Goal: Transaction & Acquisition: Purchase product/service

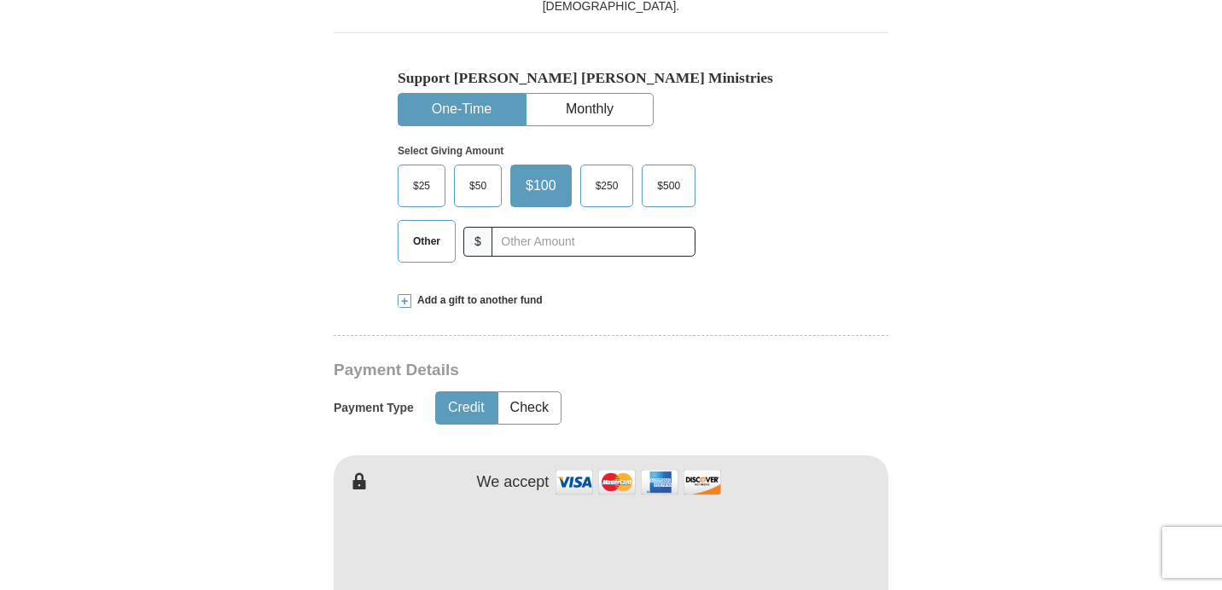
scroll to position [510, 0]
click at [417, 244] on span "Other" at bounding box center [426, 242] width 44 height 26
click at [0, 0] on input "Other" at bounding box center [0, 0] width 0 height 0
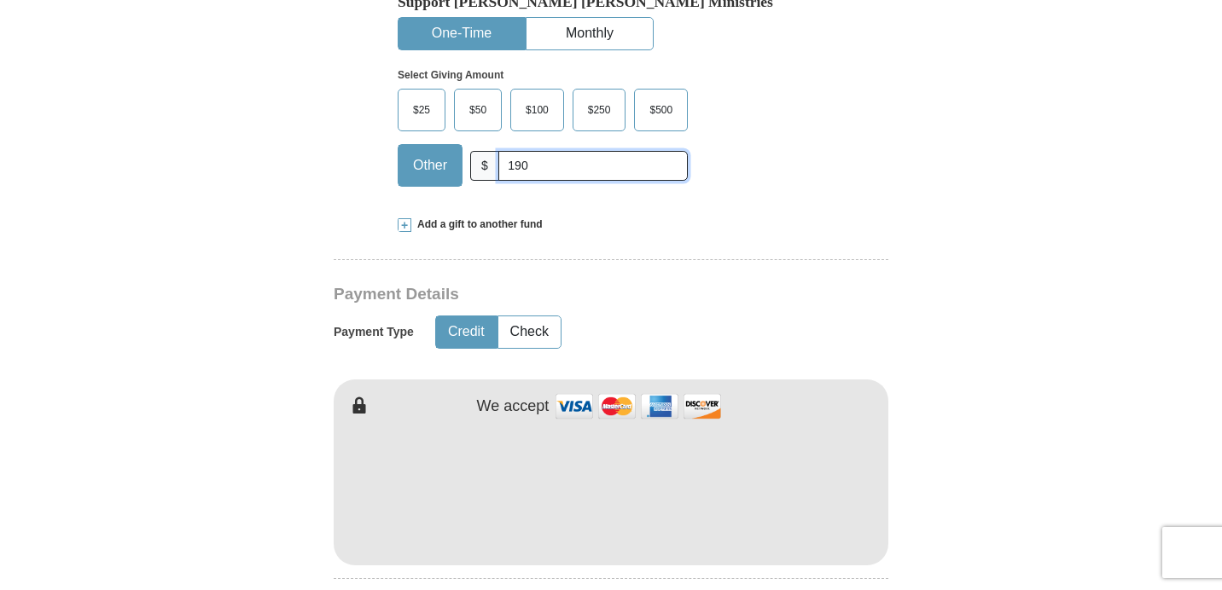
scroll to position [587, 0]
type input "190"
click at [407, 221] on span at bounding box center [405, 225] width 14 height 14
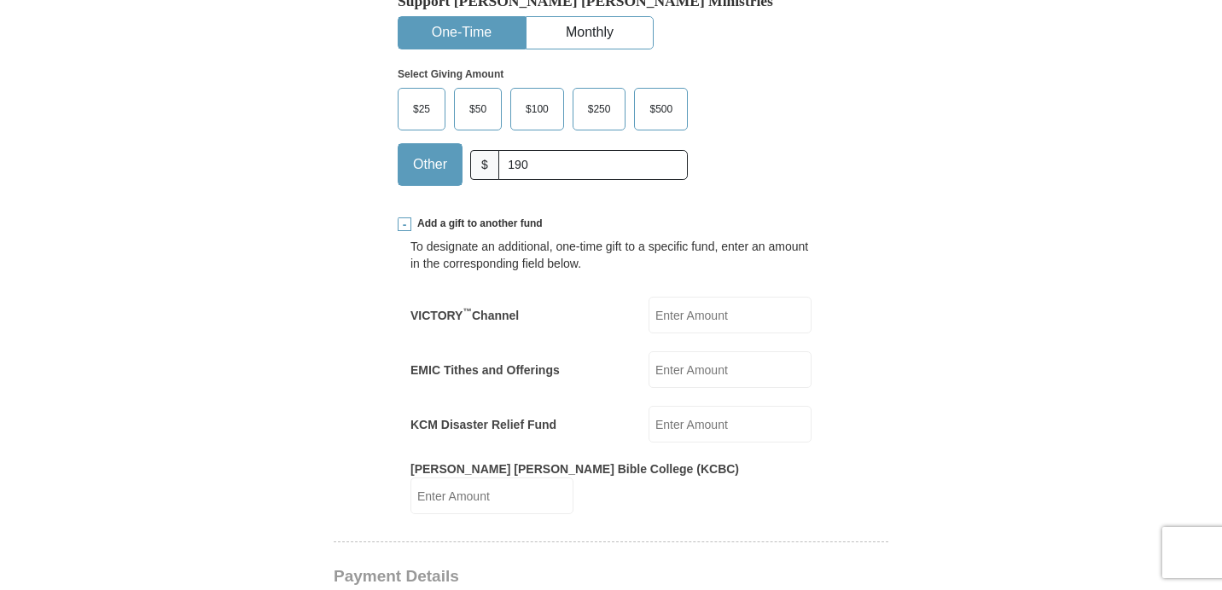
click at [701, 372] on input "EMIC Tithes and Offerings" at bounding box center [729, 369] width 163 height 37
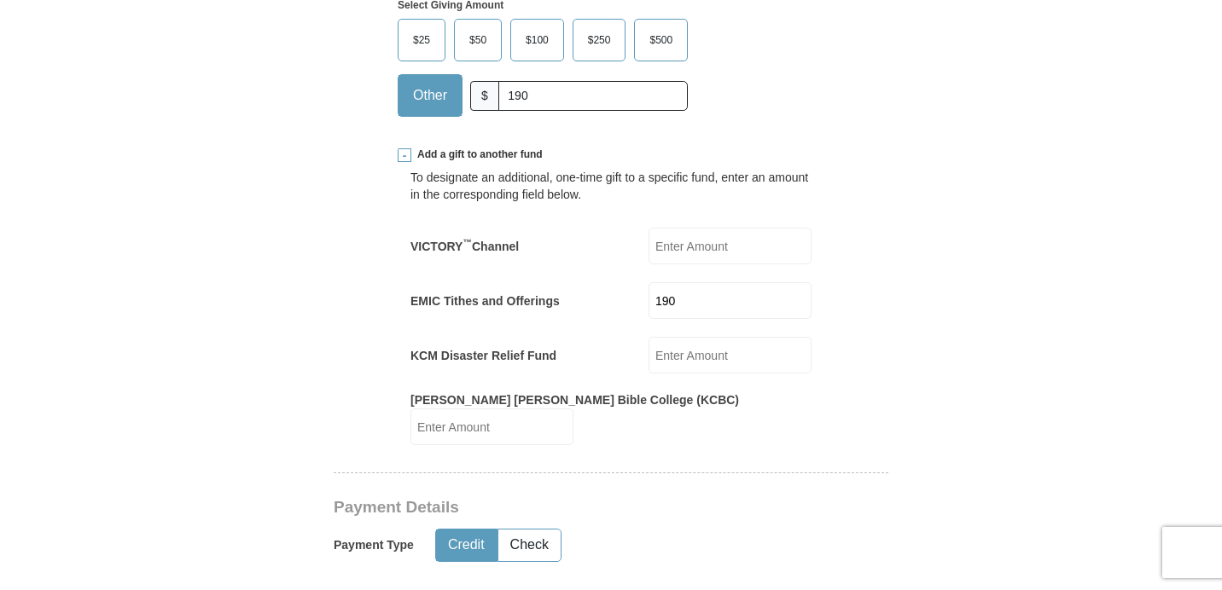
scroll to position [659, 0]
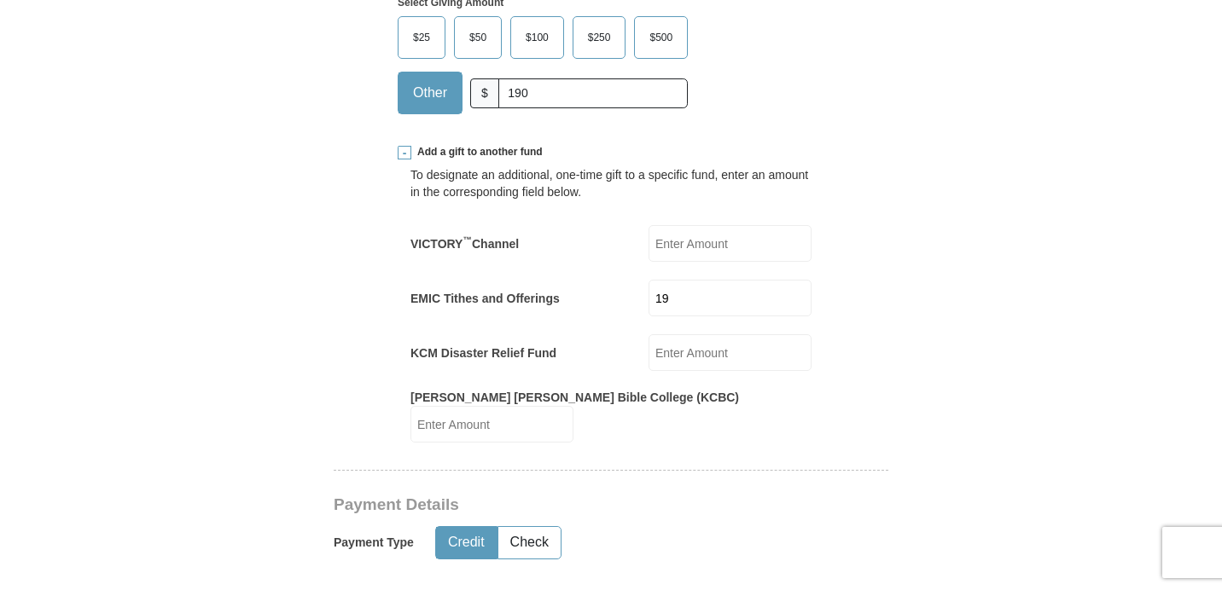
type input "1"
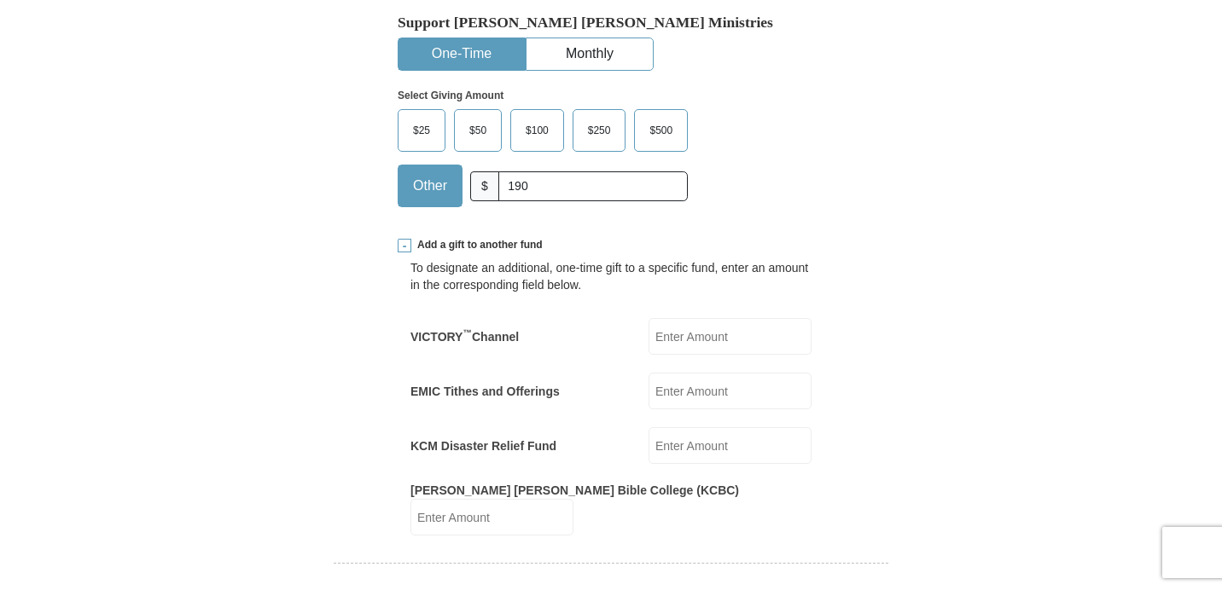
scroll to position [565, 0]
click at [514, 183] on input "190" at bounding box center [592, 187] width 189 height 30
type input "1"
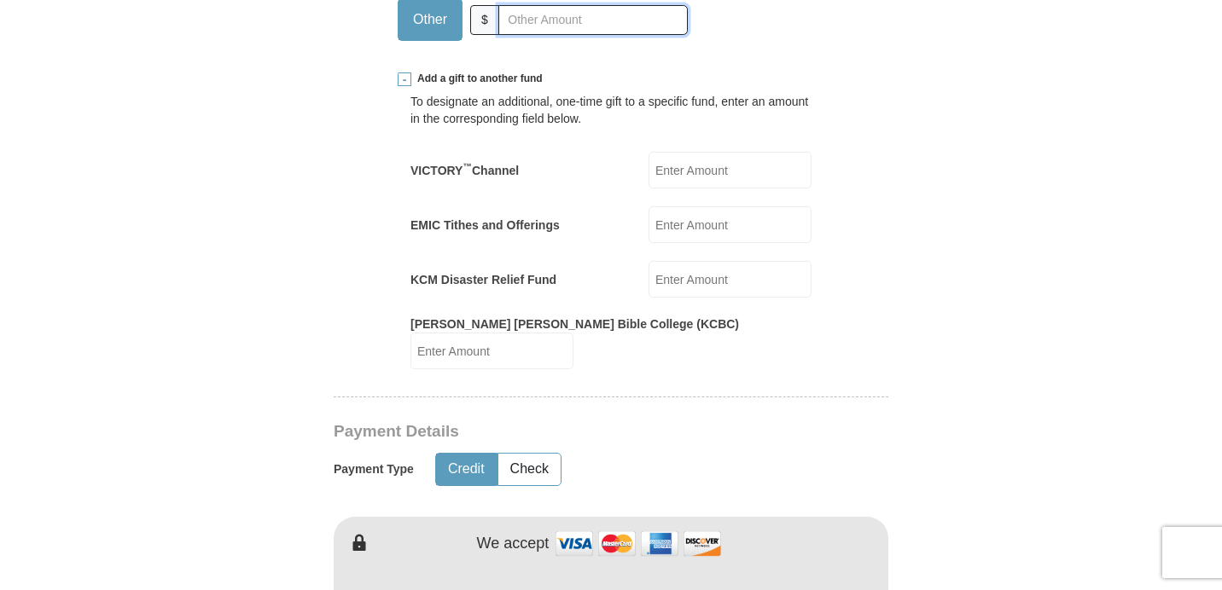
scroll to position [733, 0]
click at [686, 229] on input "EMIC Tithes and Offerings" at bounding box center [729, 224] width 163 height 37
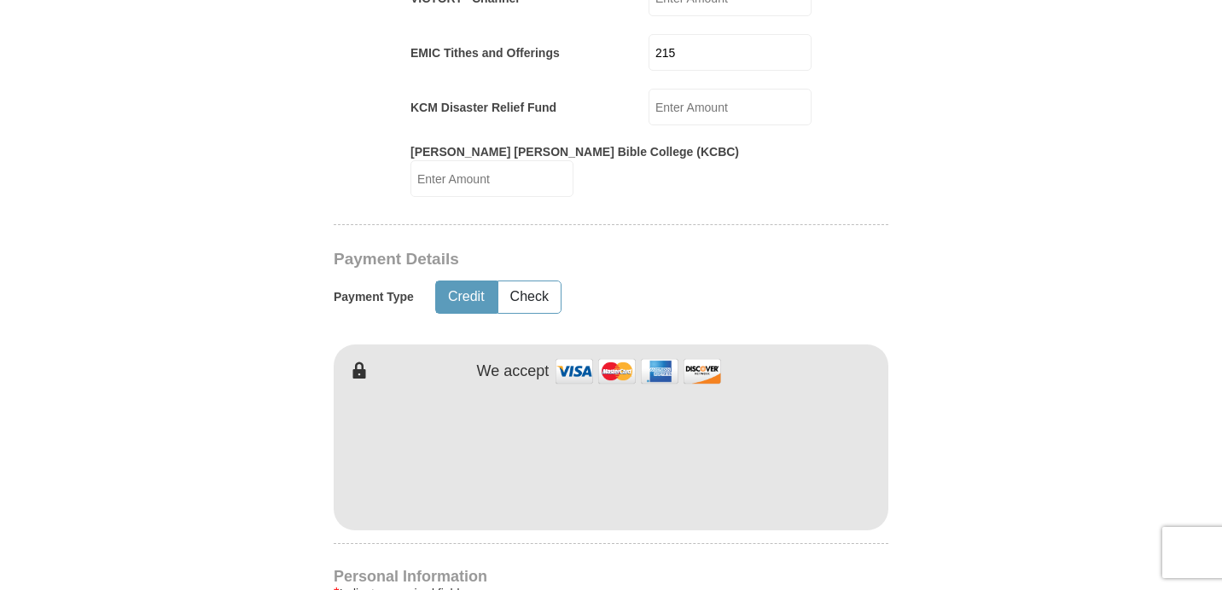
scroll to position [892, 0]
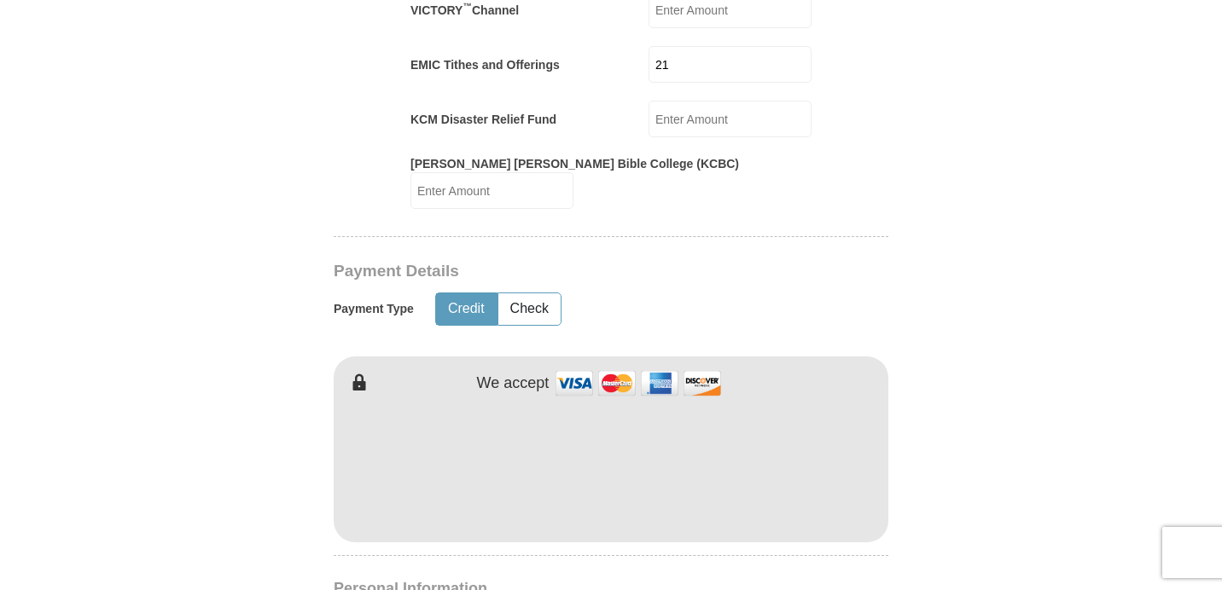
type input "2"
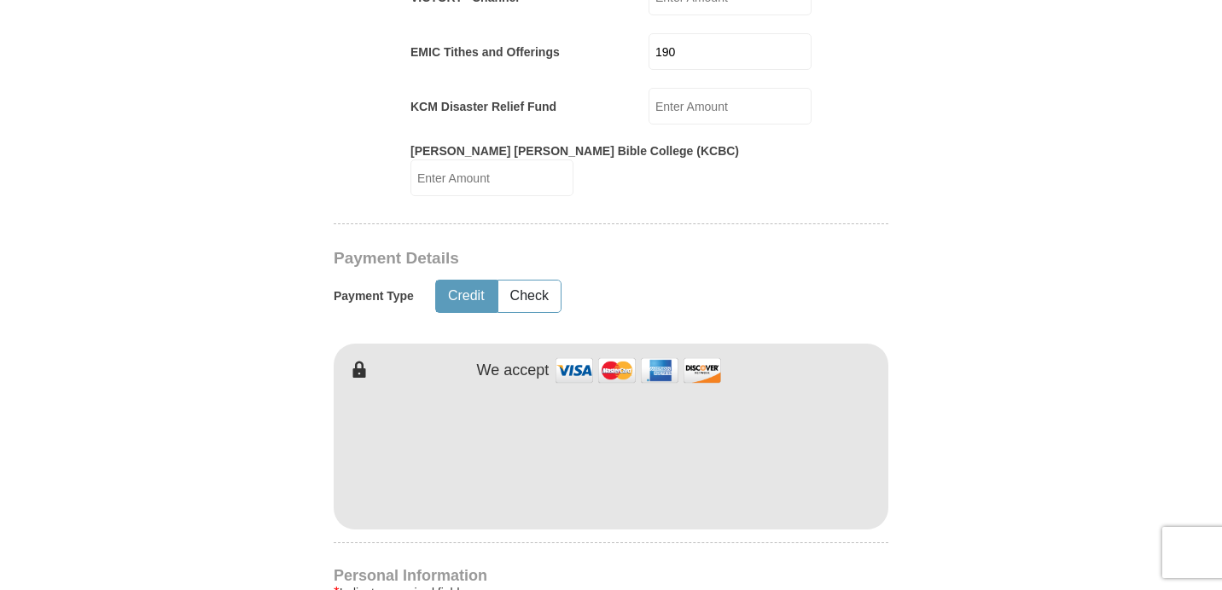
scroll to position [744, 0]
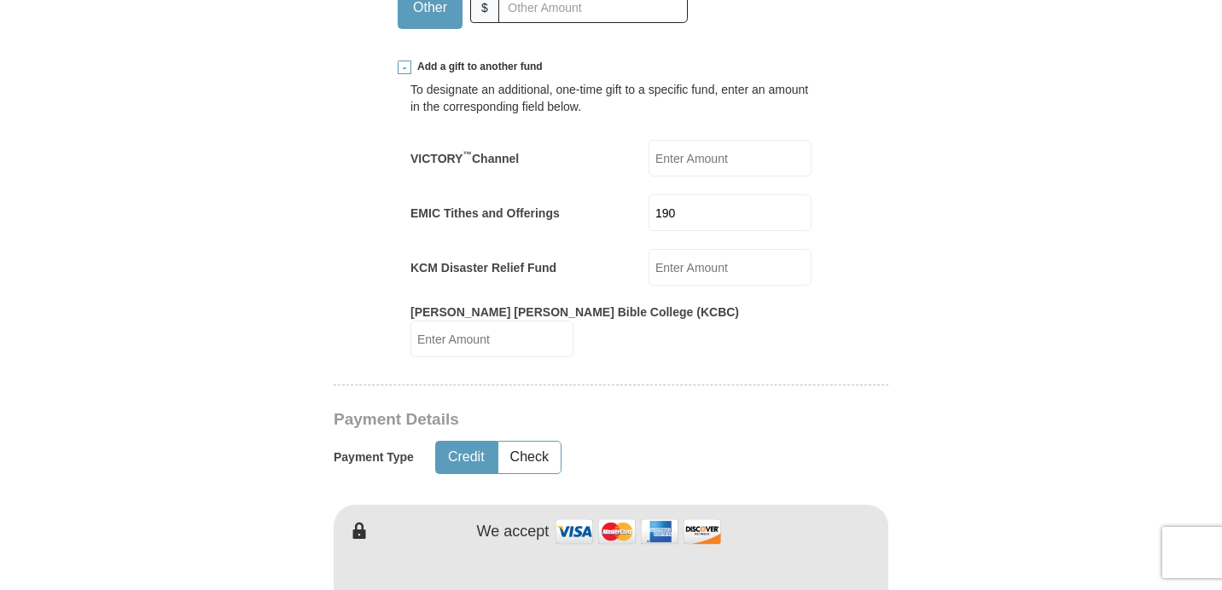
type input "190"
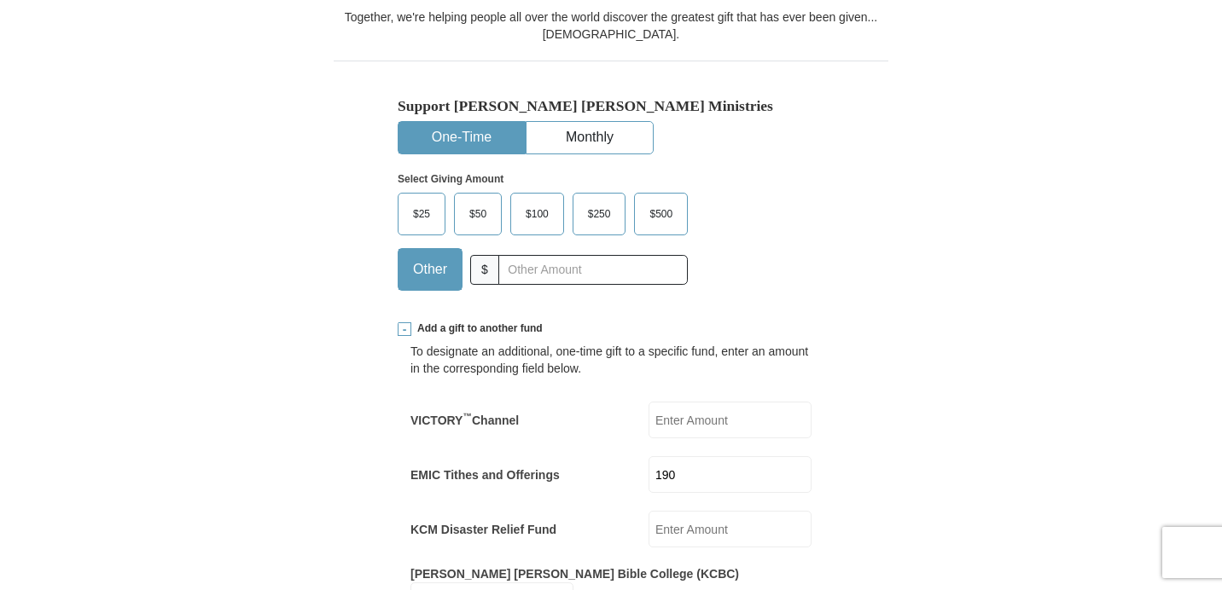
scroll to position [479, 0]
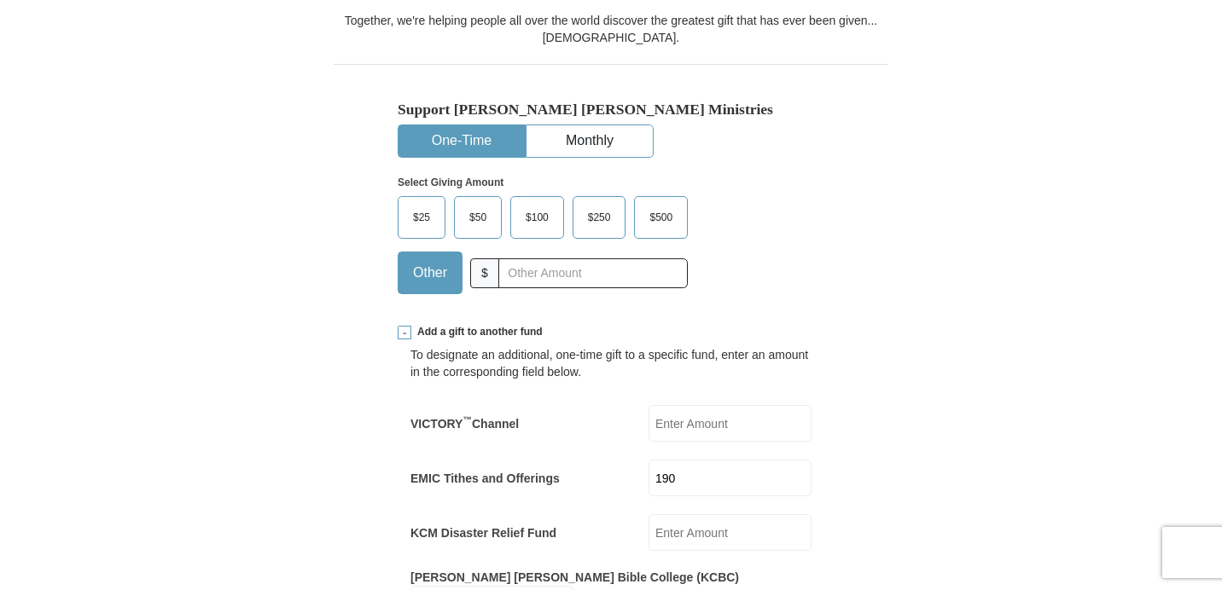
click at [430, 216] on span "$25" at bounding box center [421, 218] width 34 height 26
click at [0, 0] on input "$25" at bounding box center [0, 0] width 0 height 0
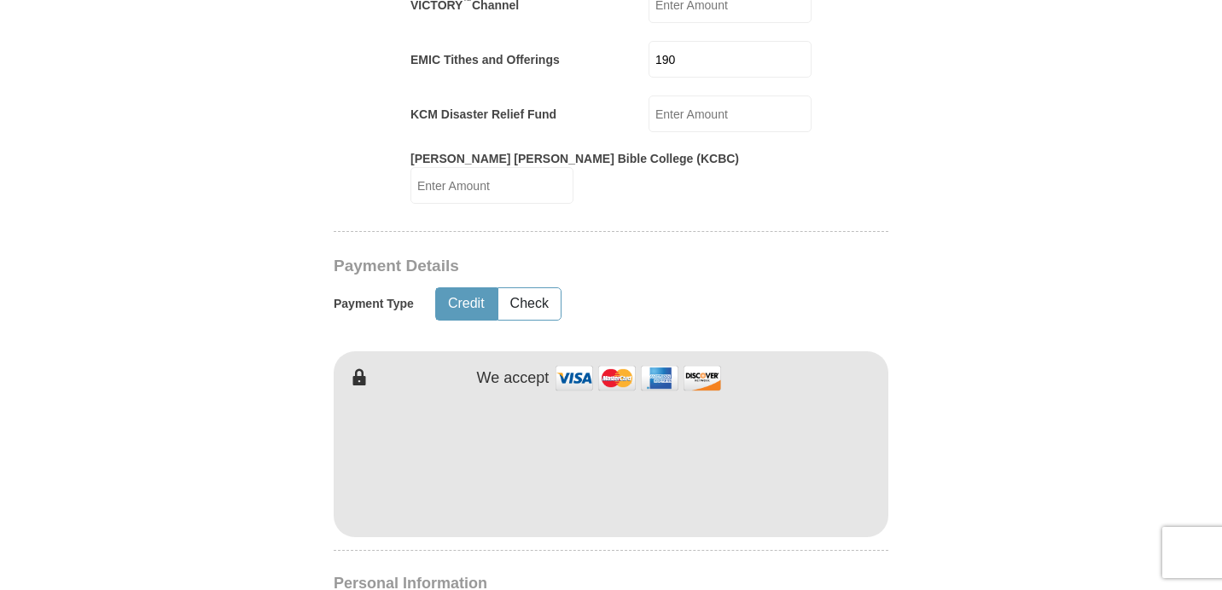
scroll to position [912, 0]
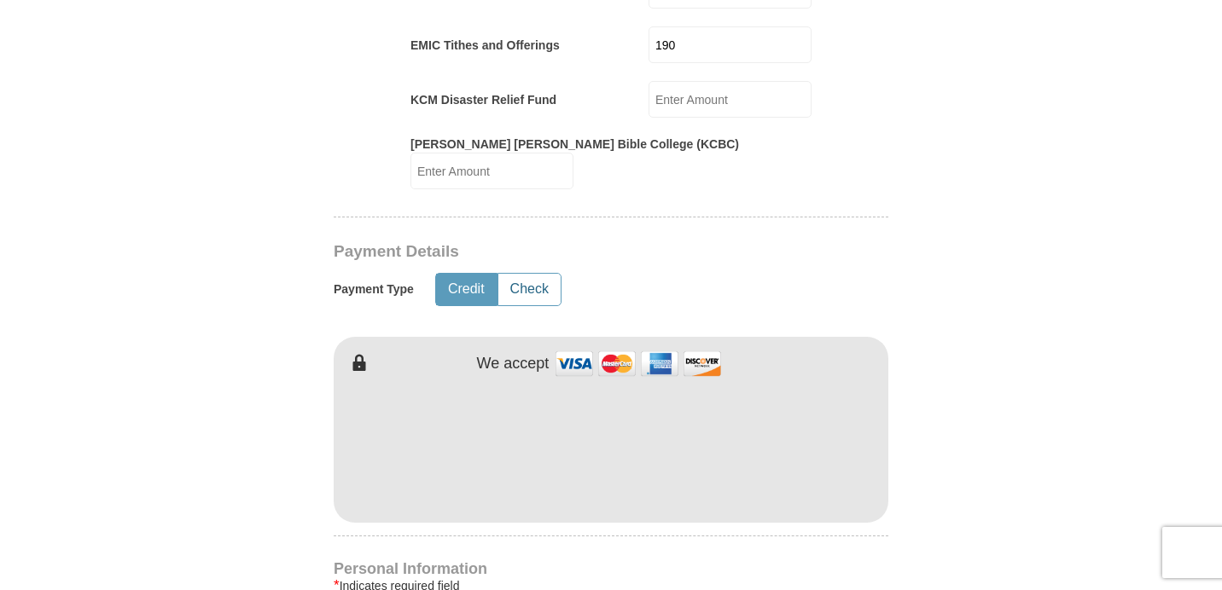
click at [532, 274] on button "Check" at bounding box center [529, 290] width 62 height 32
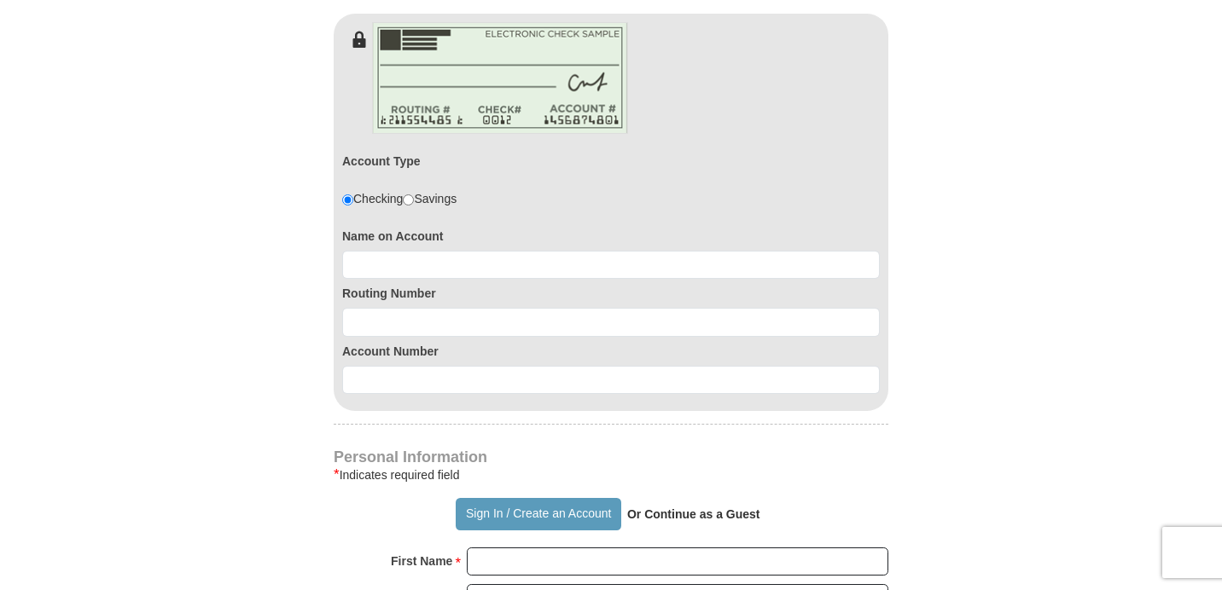
scroll to position [1238, 0]
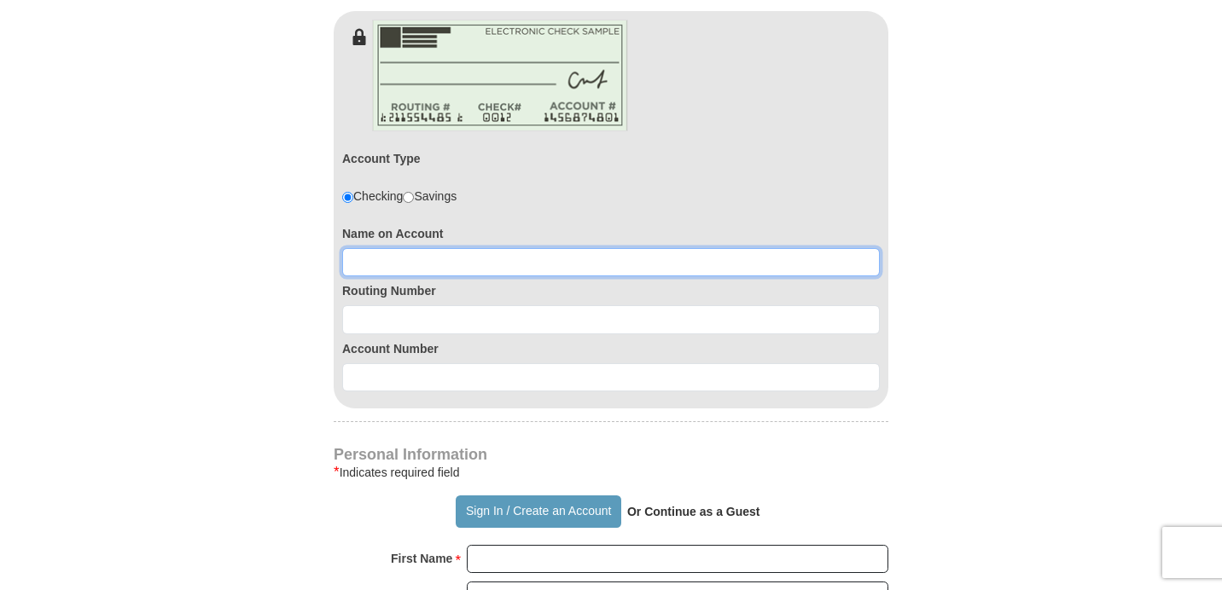
click at [463, 255] on input at bounding box center [610, 262] width 537 height 29
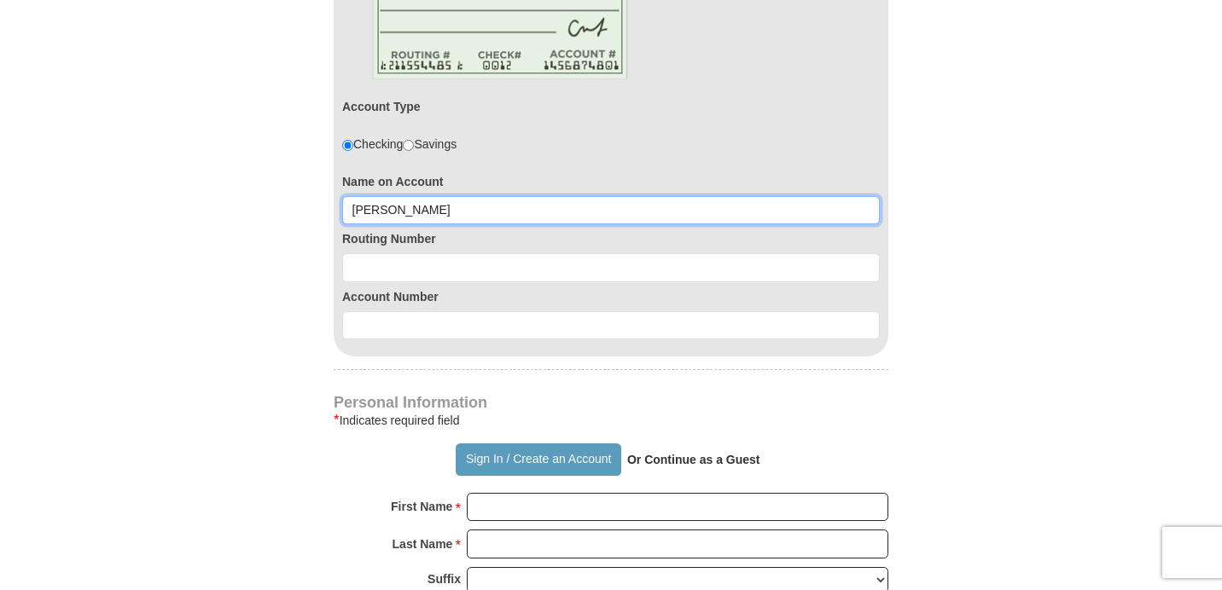
scroll to position [1302, 0]
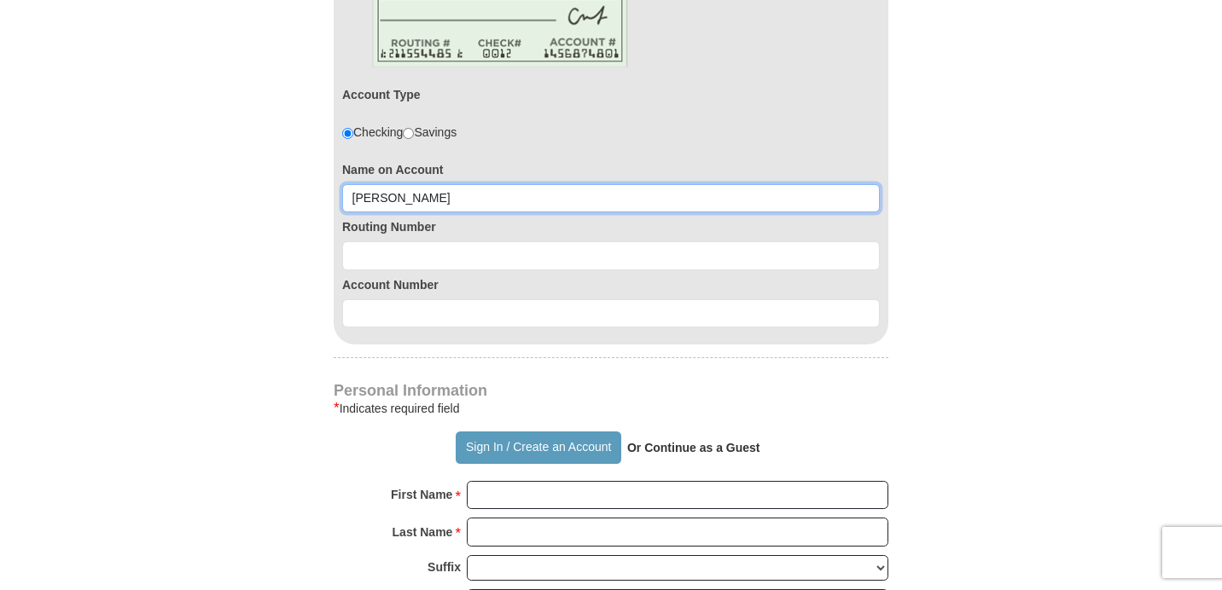
type input "Cynthia L Benton"
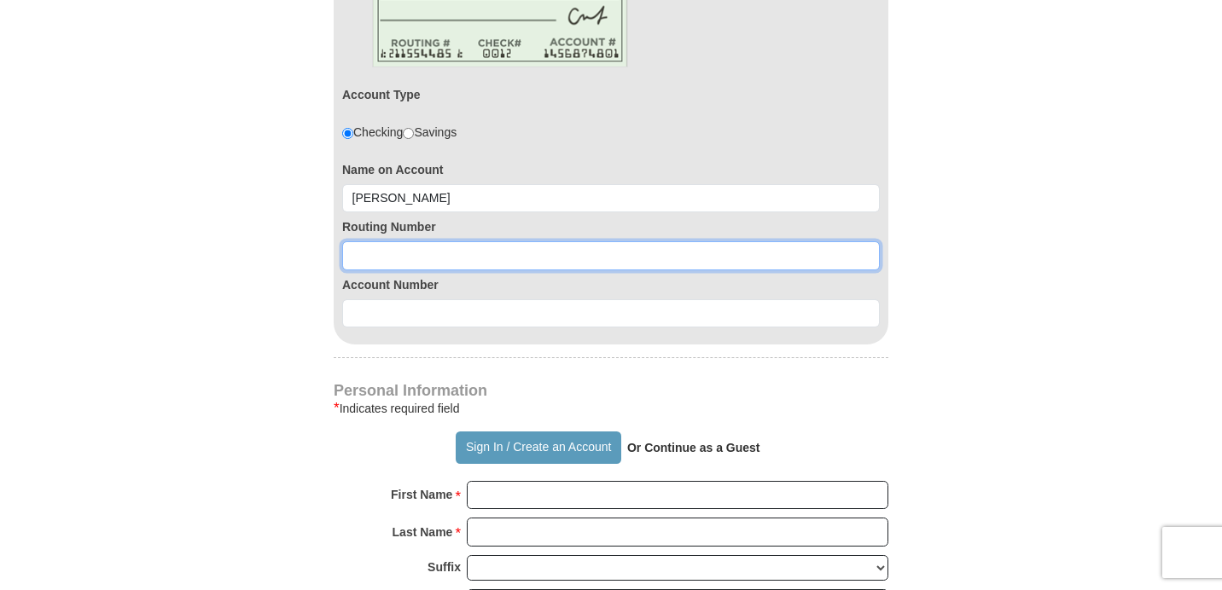
click at [397, 241] on input at bounding box center [610, 255] width 537 height 29
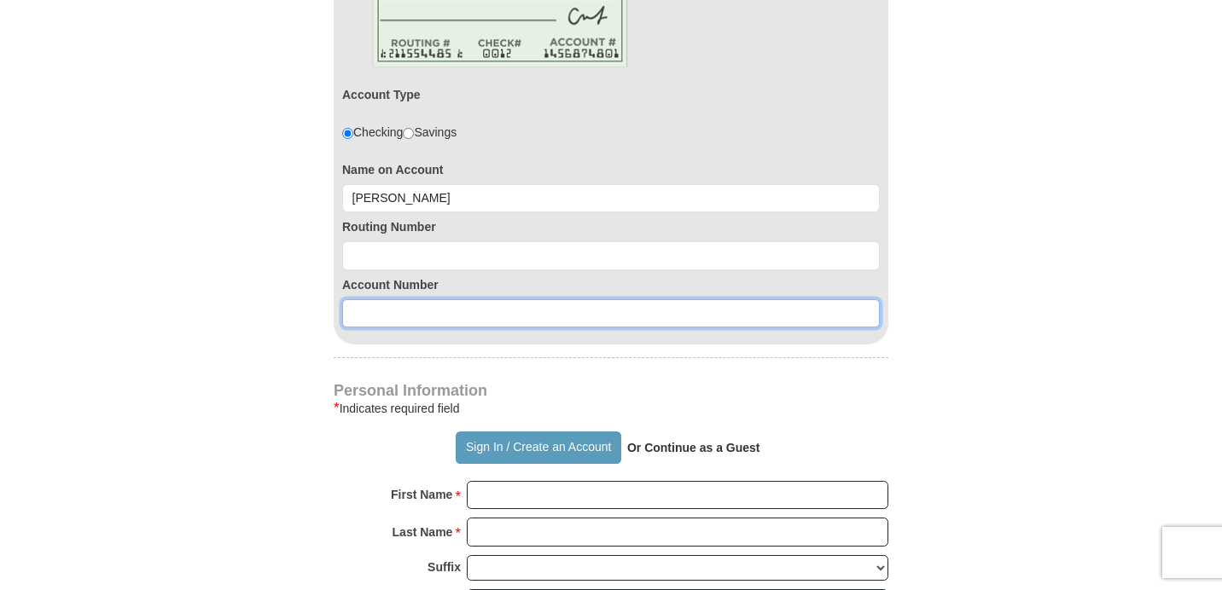
click at [361, 299] on input at bounding box center [610, 313] width 537 height 29
type input "7597025282"
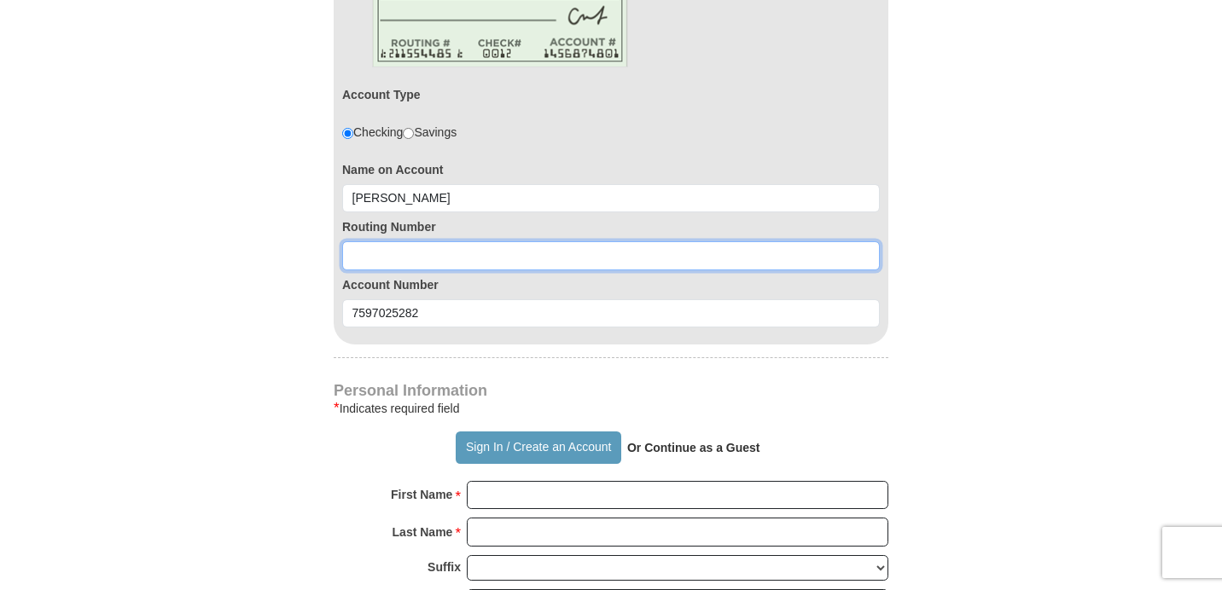
click at [391, 241] on input at bounding box center [610, 255] width 537 height 29
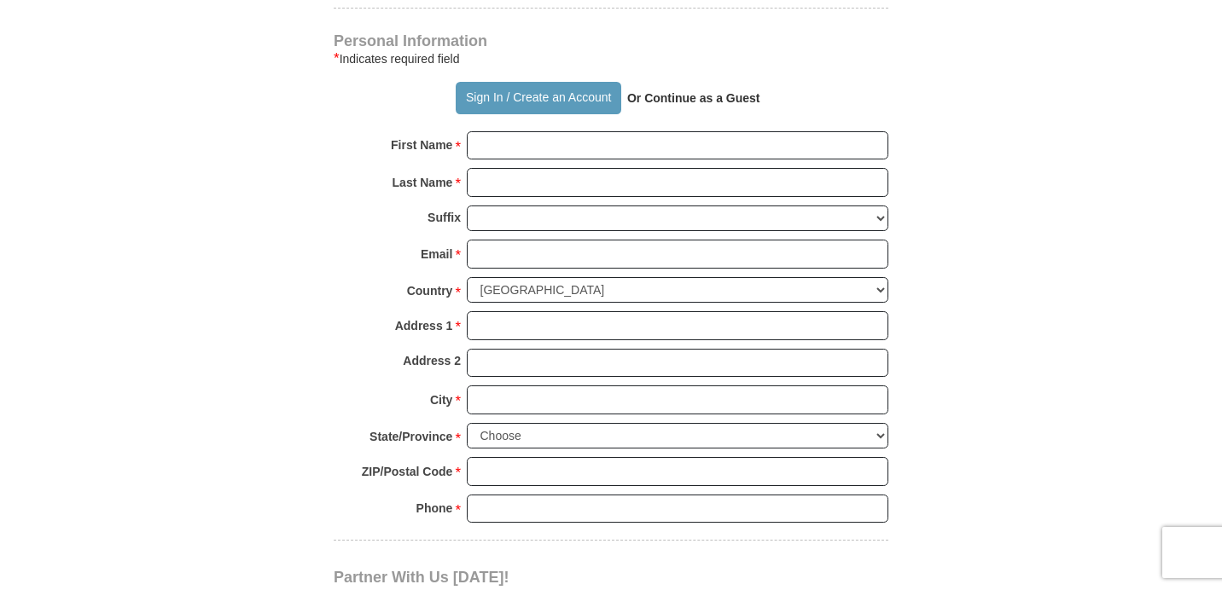
scroll to position [1659, 0]
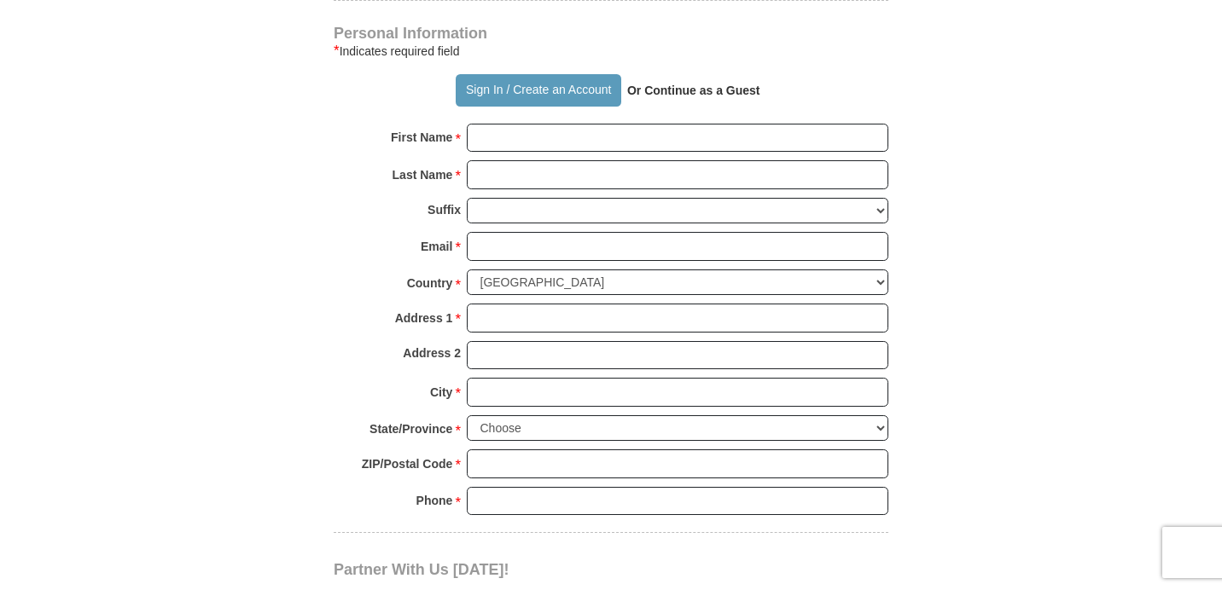
type input "111900659"
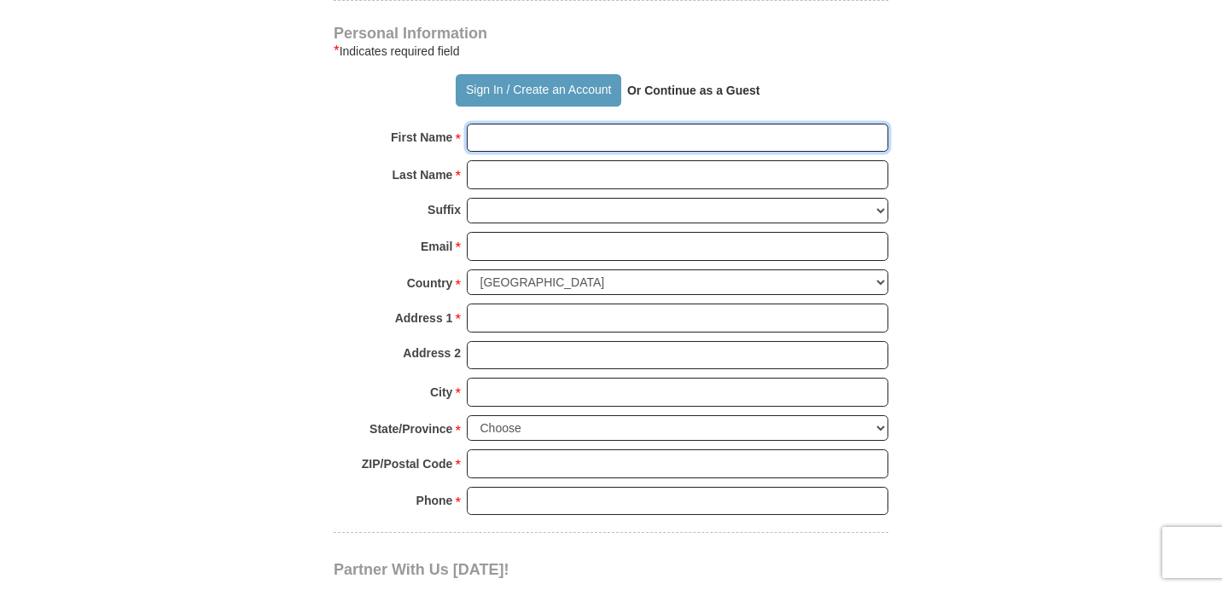
click at [493, 125] on input "First Name *" at bounding box center [677, 138] width 421 height 29
type input "Cynthia"
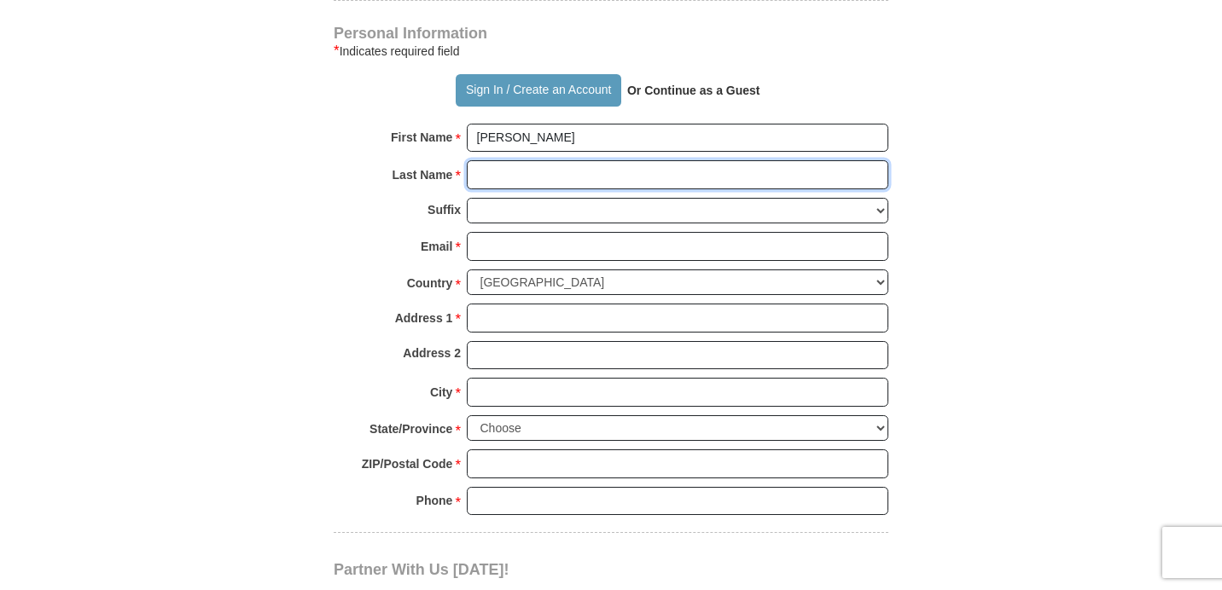
click at [484, 160] on input "Last Name *" at bounding box center [677, 174] width 421 height 29
type input "[PERSON_NAME]"
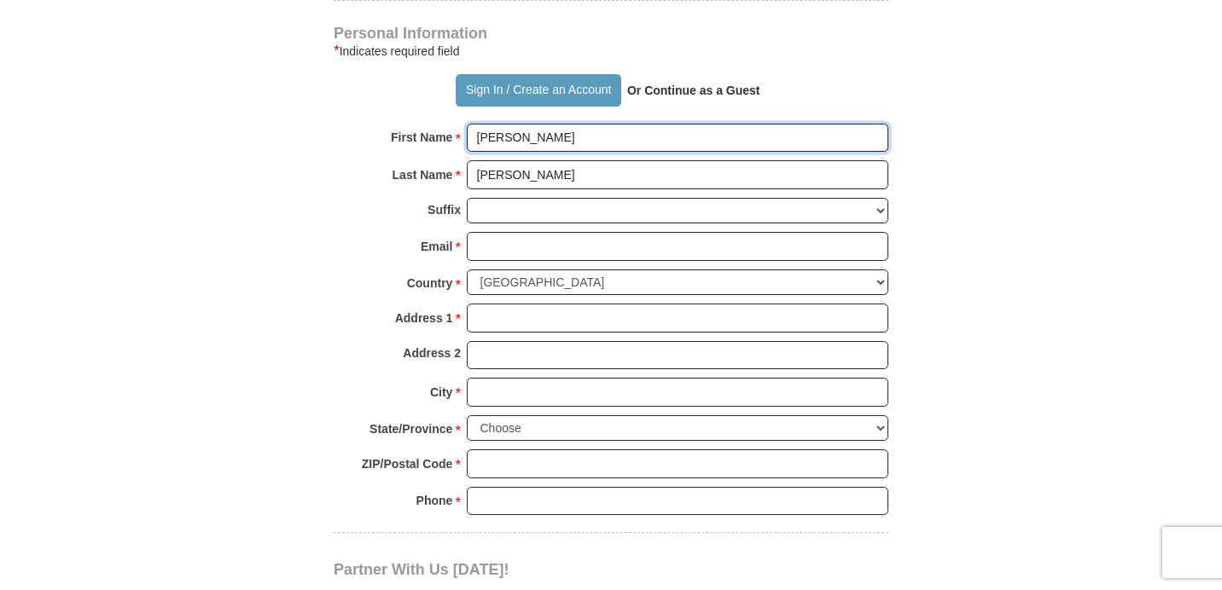
click at [555, 124] on input "Cynthia" at bounding box center [677, 138] width 421 height 29
type input "[PERSON_NAME]"
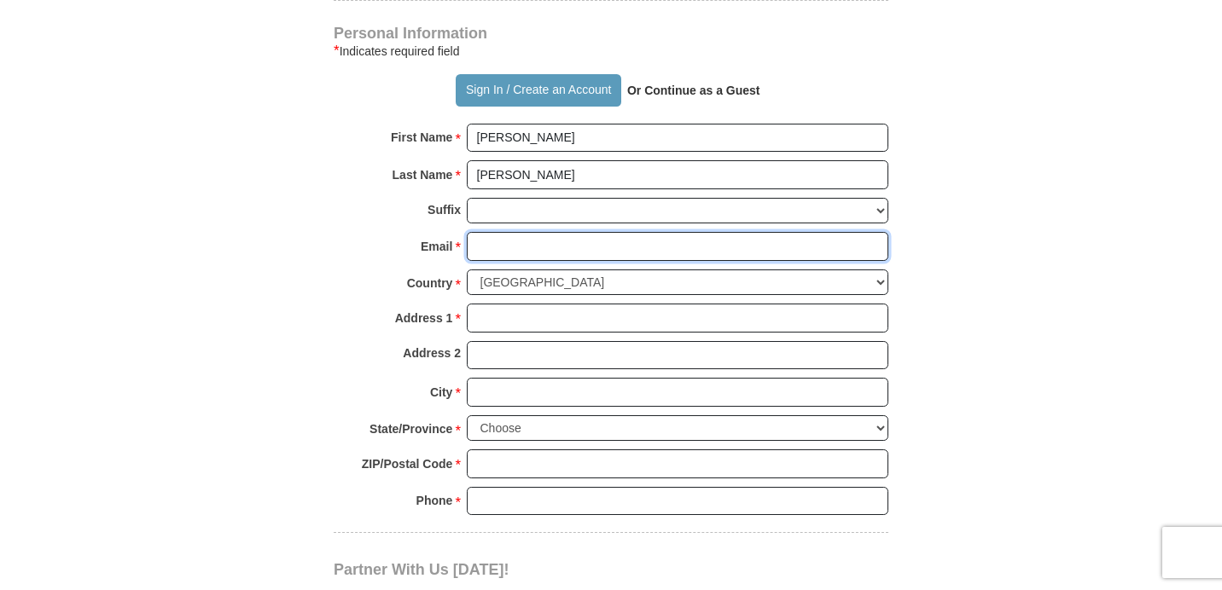
click at [492, 232] on input "Email *" at bounding box center [677, 246] width 421 height 29
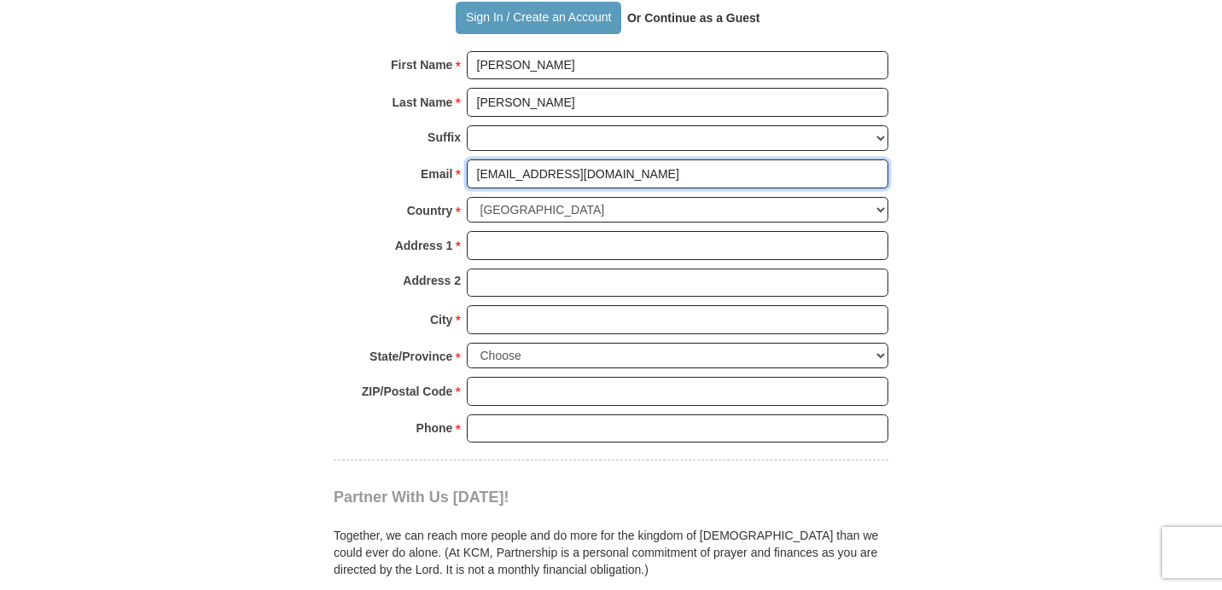
scroll to position [1733, 0]
type input "[EMAIL_ADDRESS][DOMAIN_NAME]"
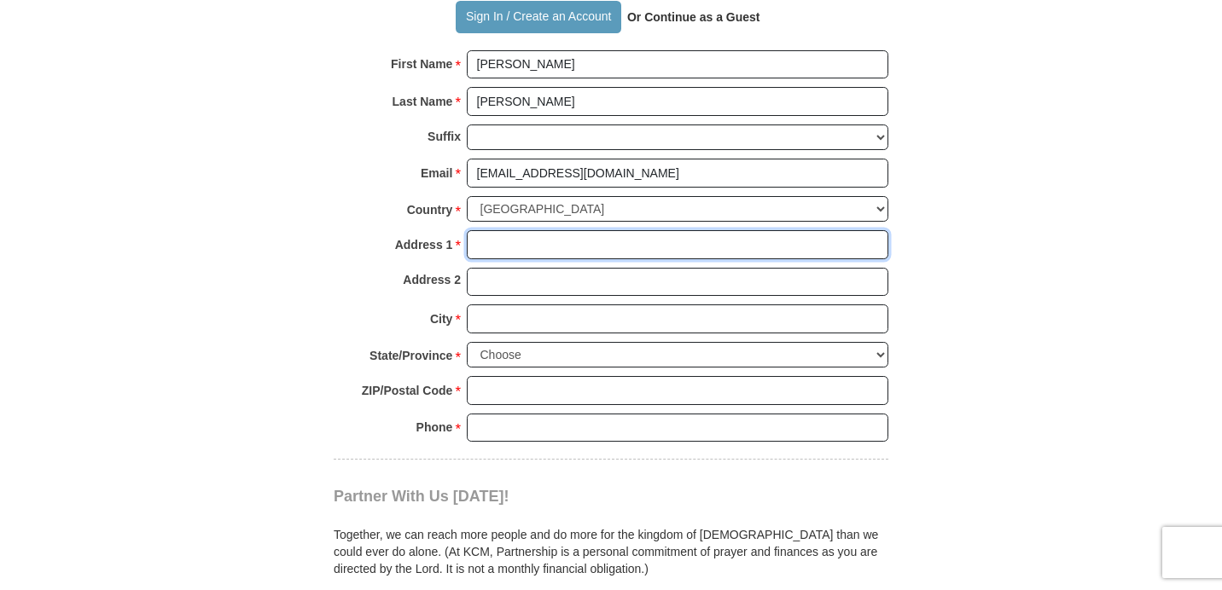
click at [492, 230] on input "Address 1 *" at bounding box center [677, 244] width 421 height 29
type input "[STREET_ADDRESS]"
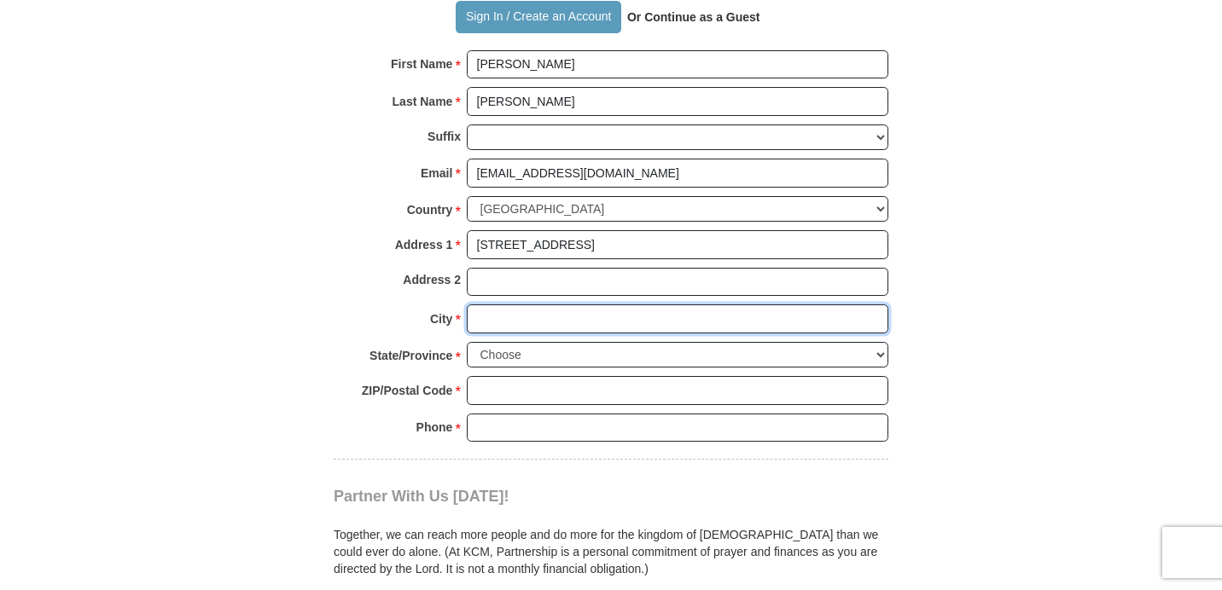
click at [485, 305] on input "City *" at bounding box center [677, 319] width 421 height 29
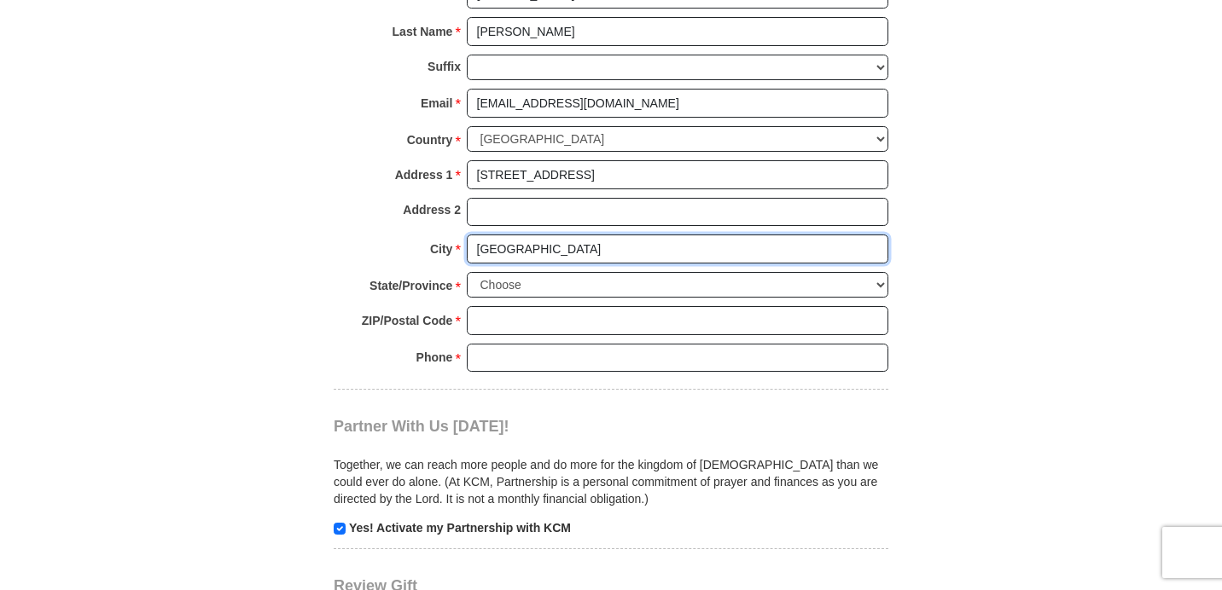
scroll to position [1794, 0]
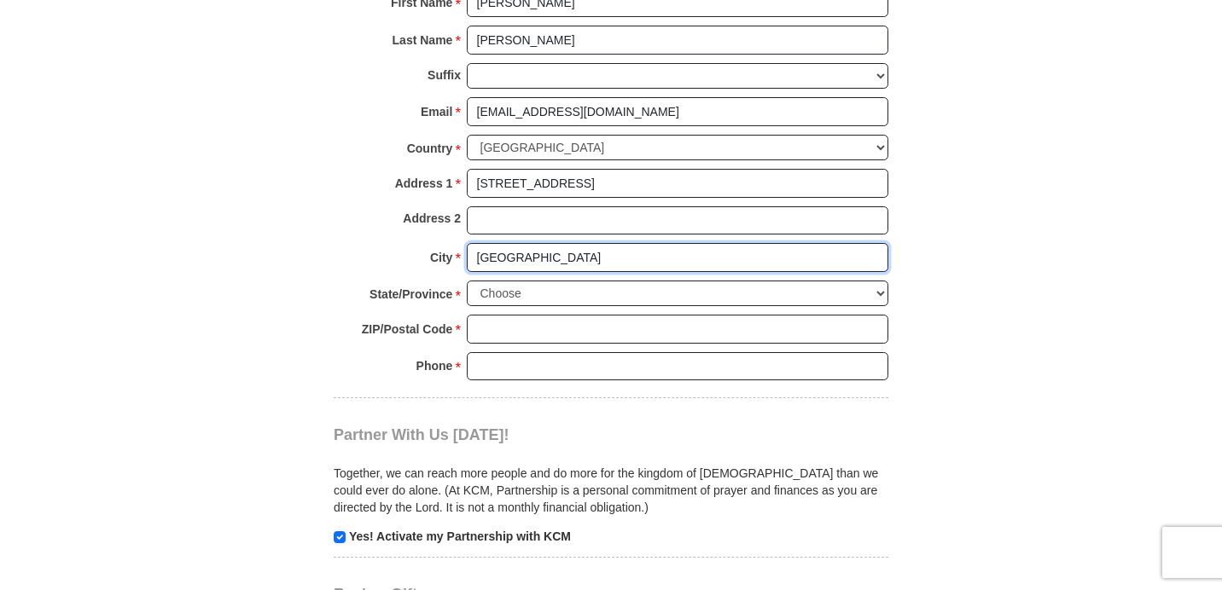
type input "[GEOGRAPHIC_DATA]"
click at [878, 281] on select "Choose Alabama Alaska American Samoa Arizona Arkansas Armed Forces Americas Arm…" at bounding box center [677, 294] width 421 height 26
select select "[GEOGRAPHIC_DATA]"
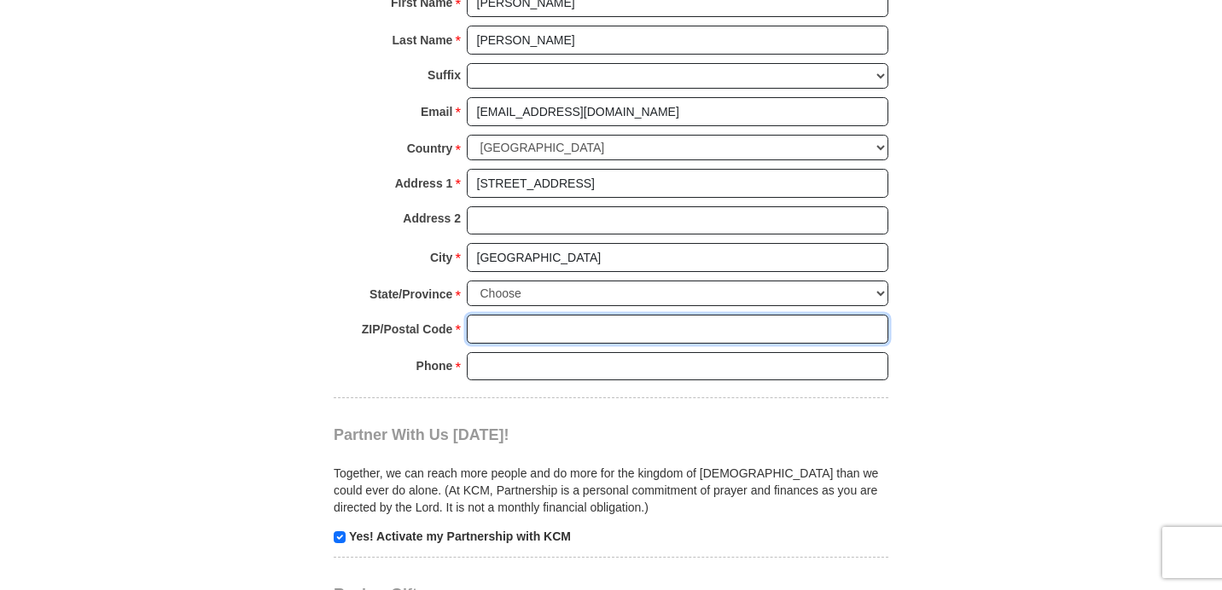
click at [690, 315] on input "ZIP/Postal Code *" at bounding box center [677, 329] width 421 height 29
type input "76179"
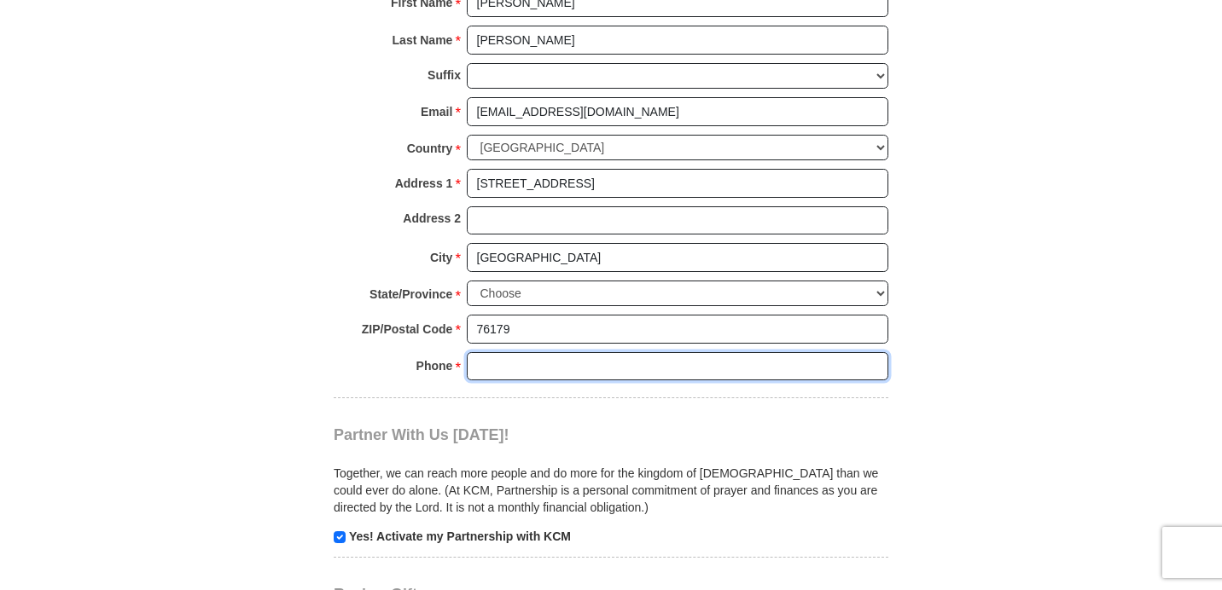
click at [675, 363] on input "Phone * *" at bounding box center [677, 366] width 421 height 29
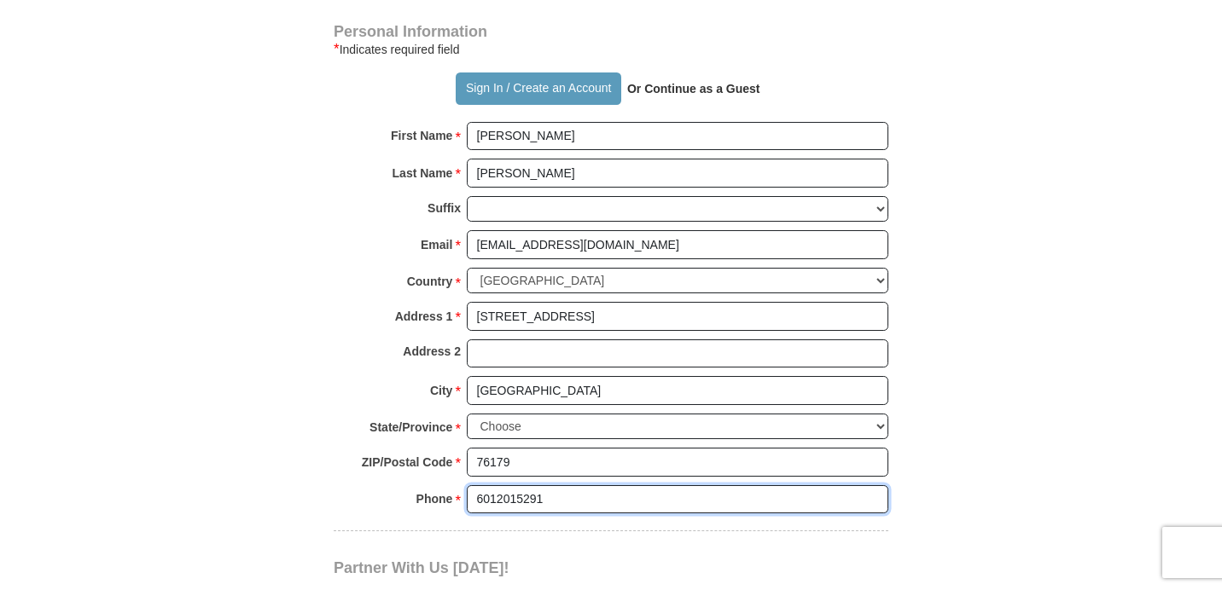
scroll to position [1660, 0]
type input "6012015291"
click at [696, 83] on strong "Or Continue as a Guest" at bounding box center [693, 90] width 133 height 14
click at [707, 83] on strong "Or Continue as a Guest" at bounding box center [693, 90] width 133 height 14
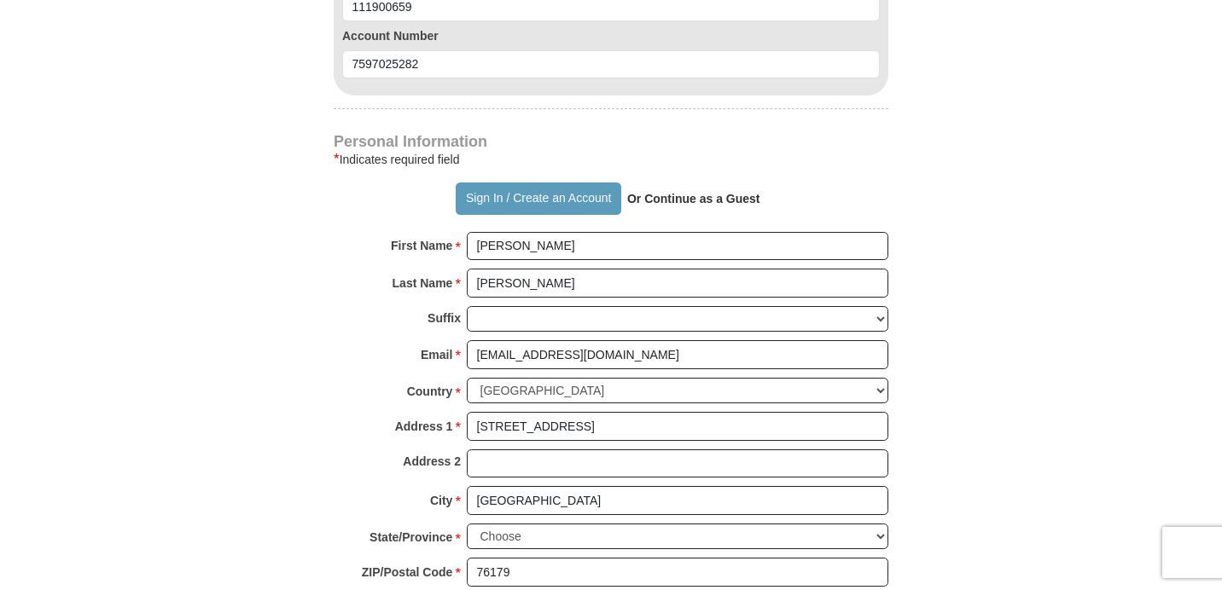
scroll to position [1566, 0]
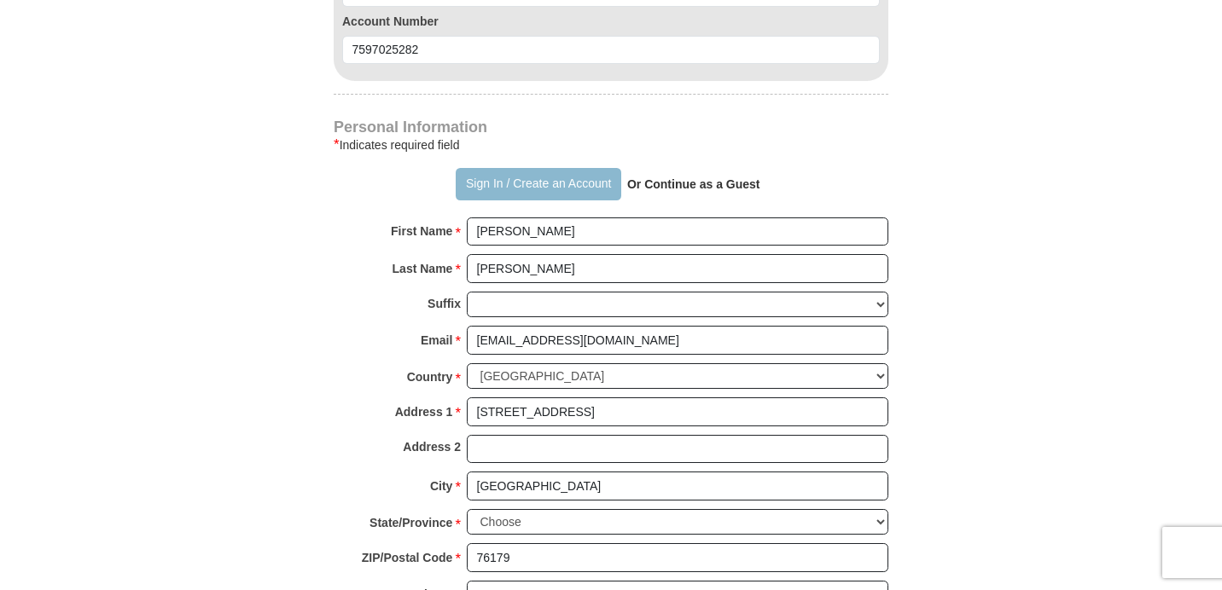
click at [549, 168] on button "Sign In / Create an Account" at bounding box center [538, 184] width 165 height 32
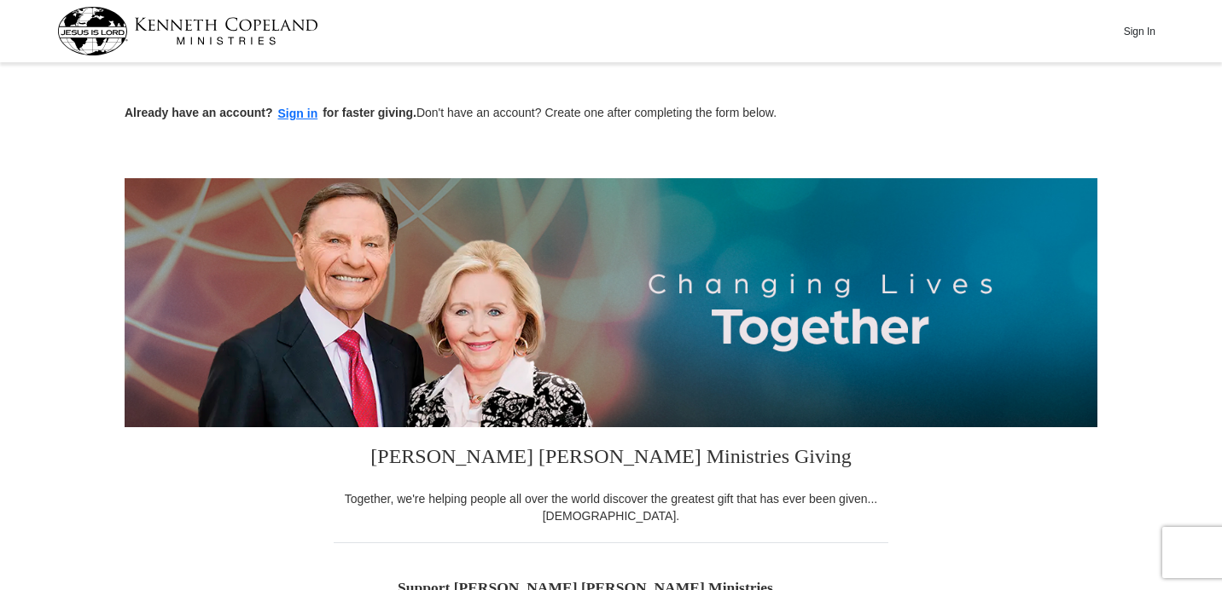
select select "[GEOGRAPHIC_DATA]"
click at [1136, 32] on button "Sign In" at bounding box center [1138, 31] width 51 height 26
select select "[GEOGRAPHIC_DATA]"
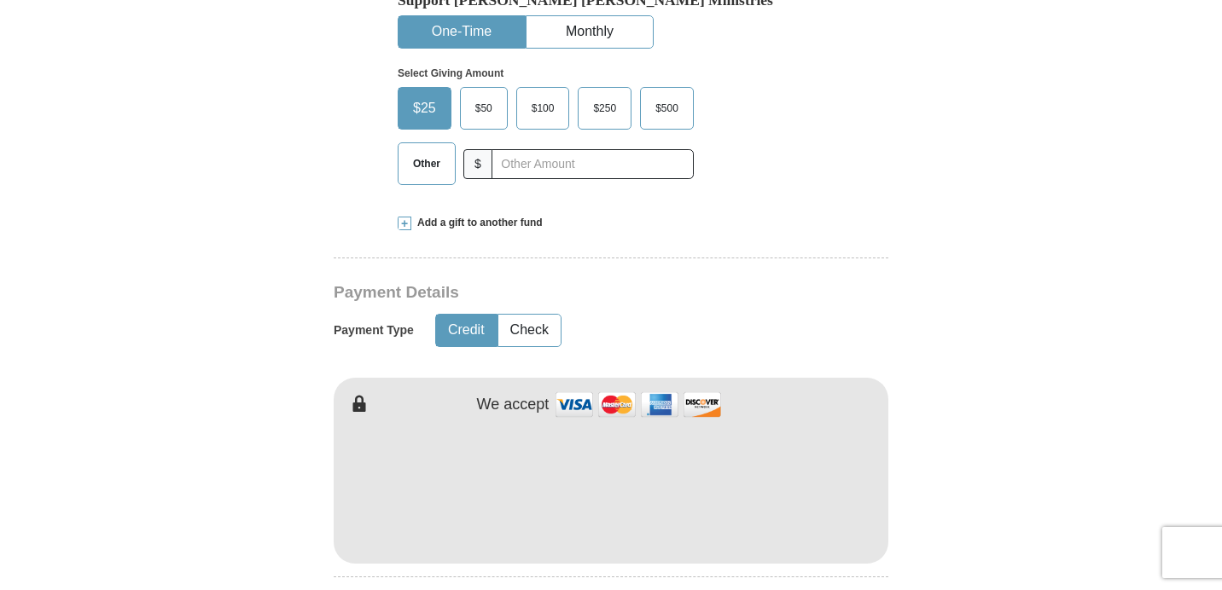
scroll to position [590, 0]
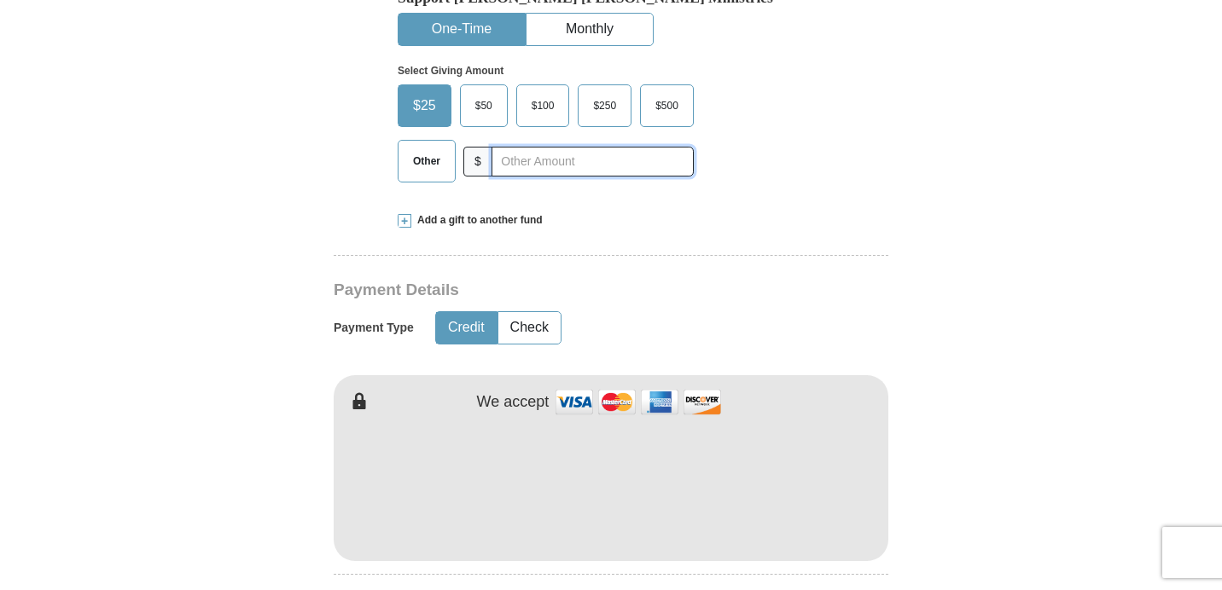
click at [594, 165] on input "text" at bounding box center [592, 162] width 202 height 30
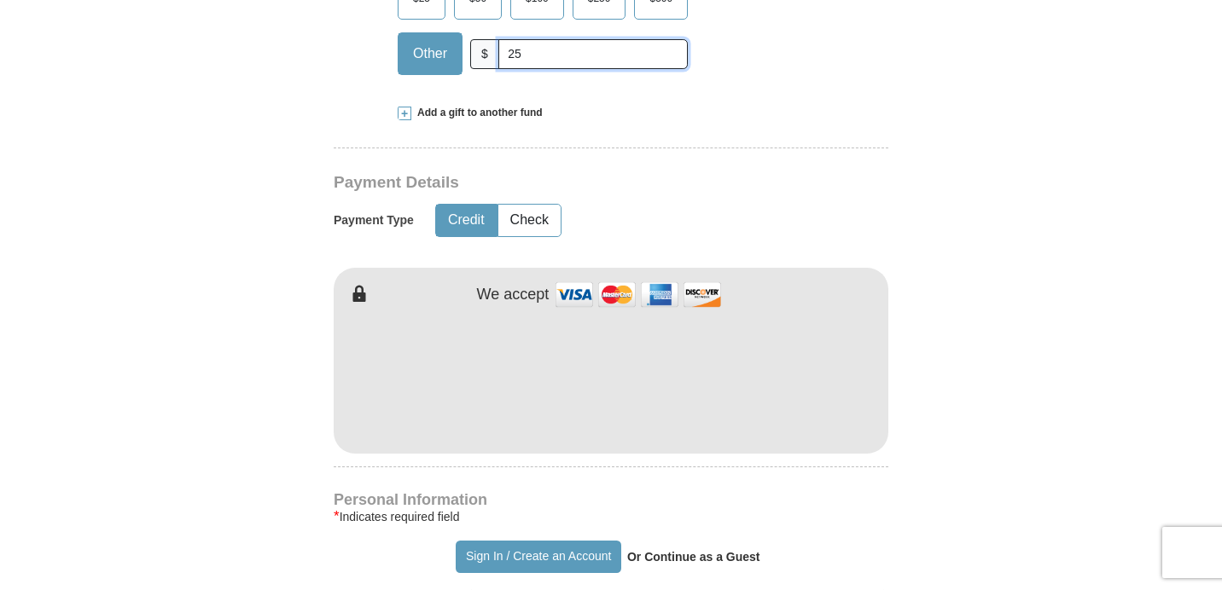
scroll to position [701, 0]
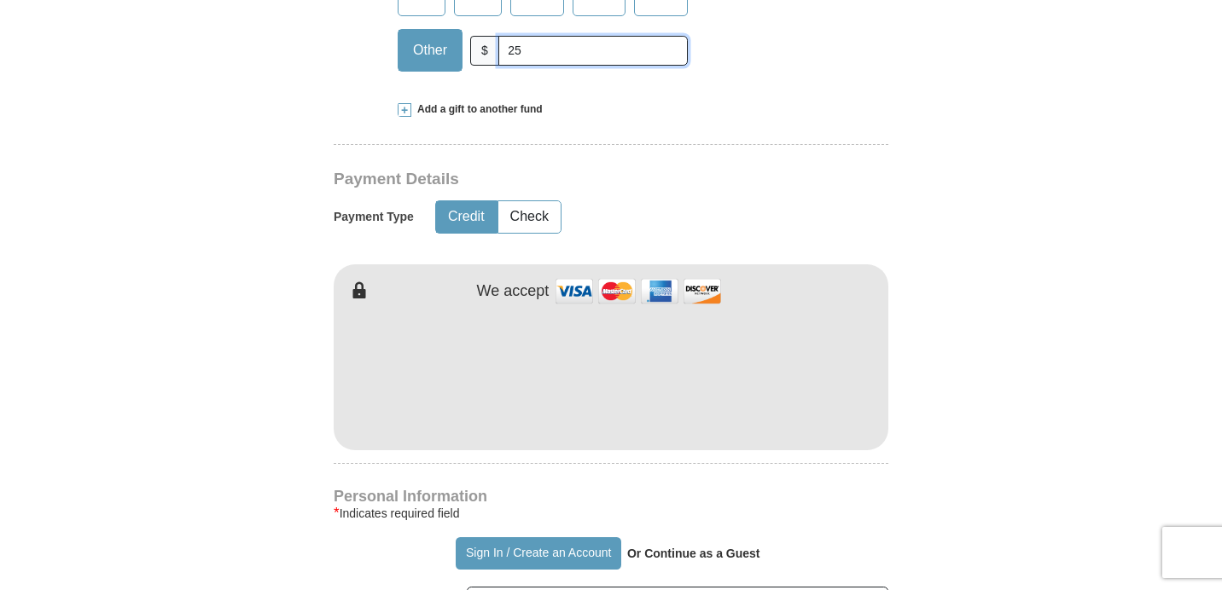
type input "25"
click at [406, 111] on span at bounding box center [405, 110] width 14 height 14
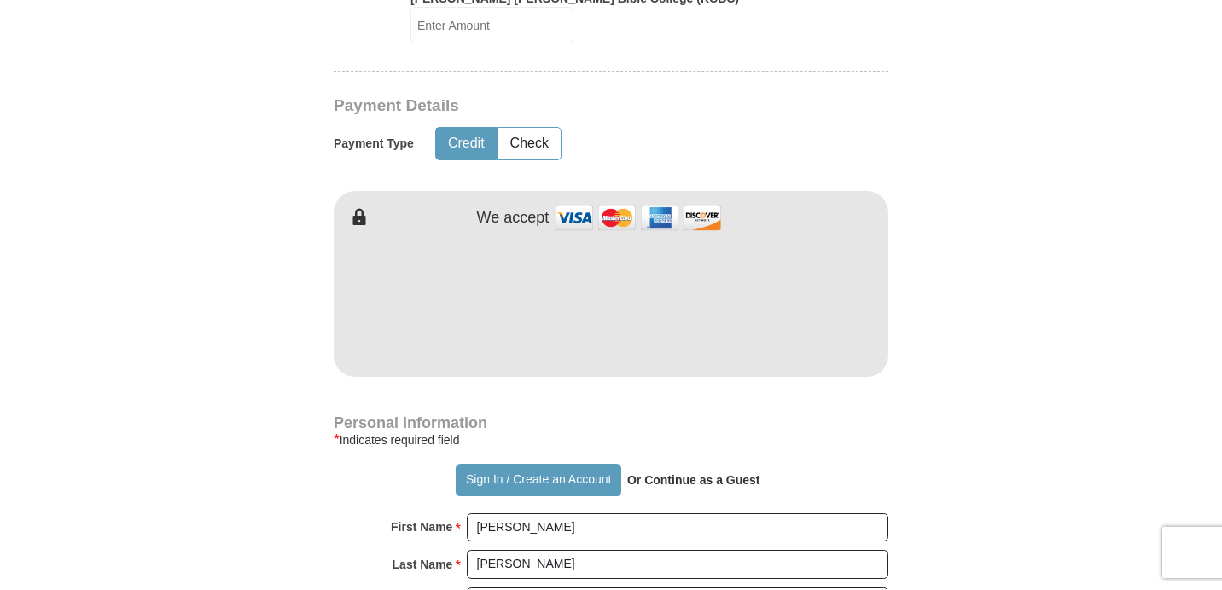
scroll to position [1060, 0]
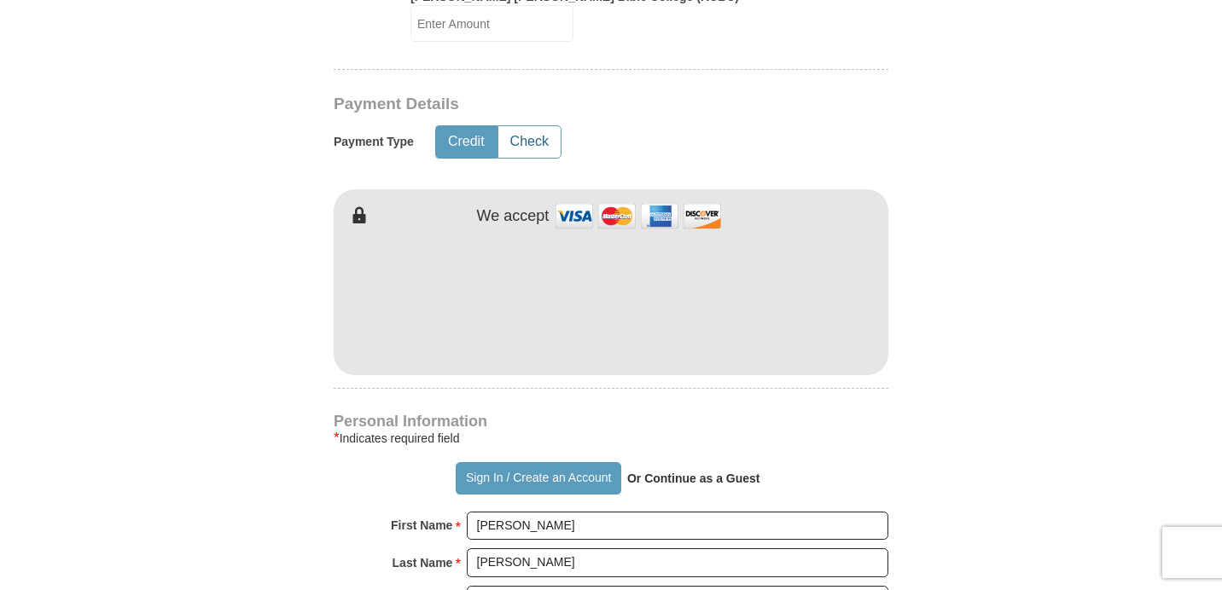
click at [537, 131] on button "Check" at bounding box center [529, 142] width 62 height 32
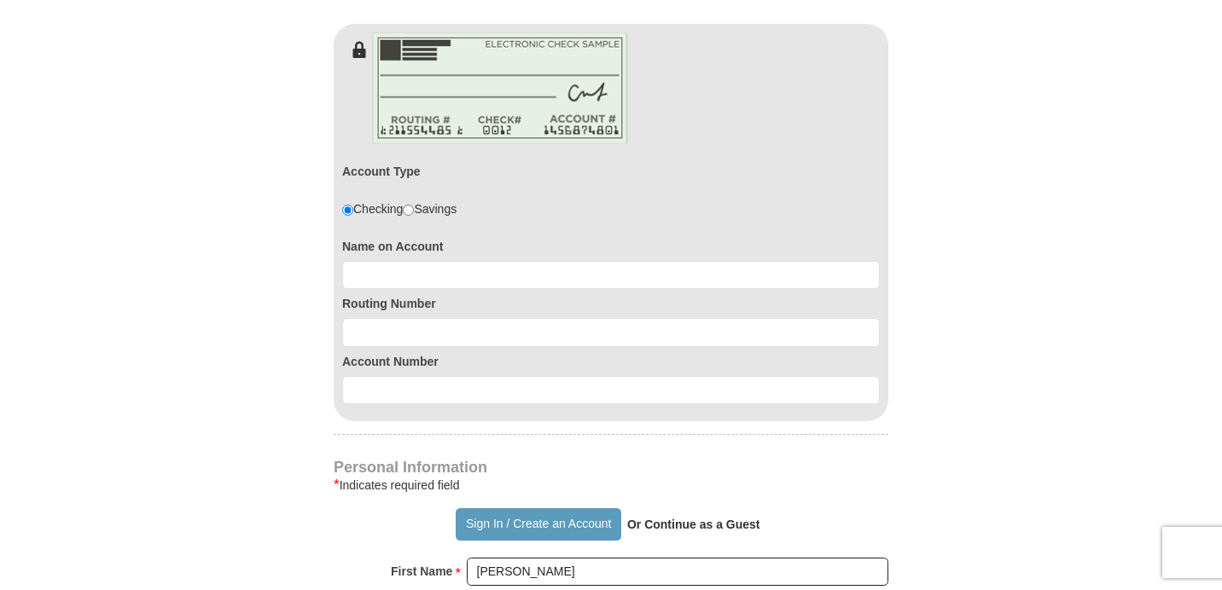
scroll to position [1229, 0]
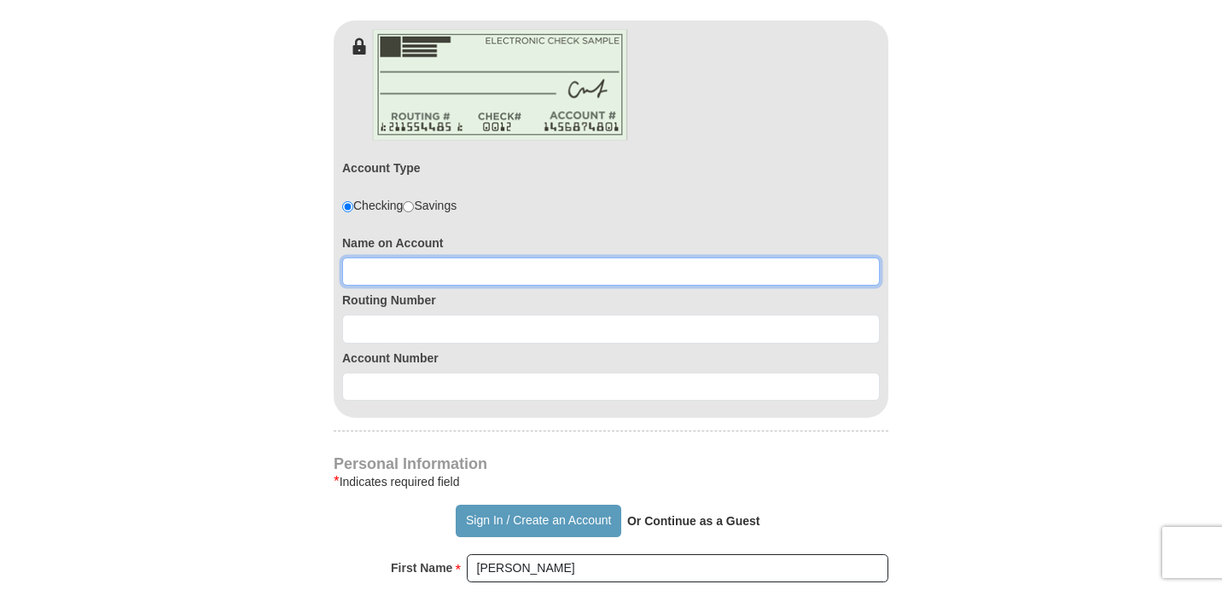
click at [472, 259] on input at bounding box center [610, 272] width 537 height 29
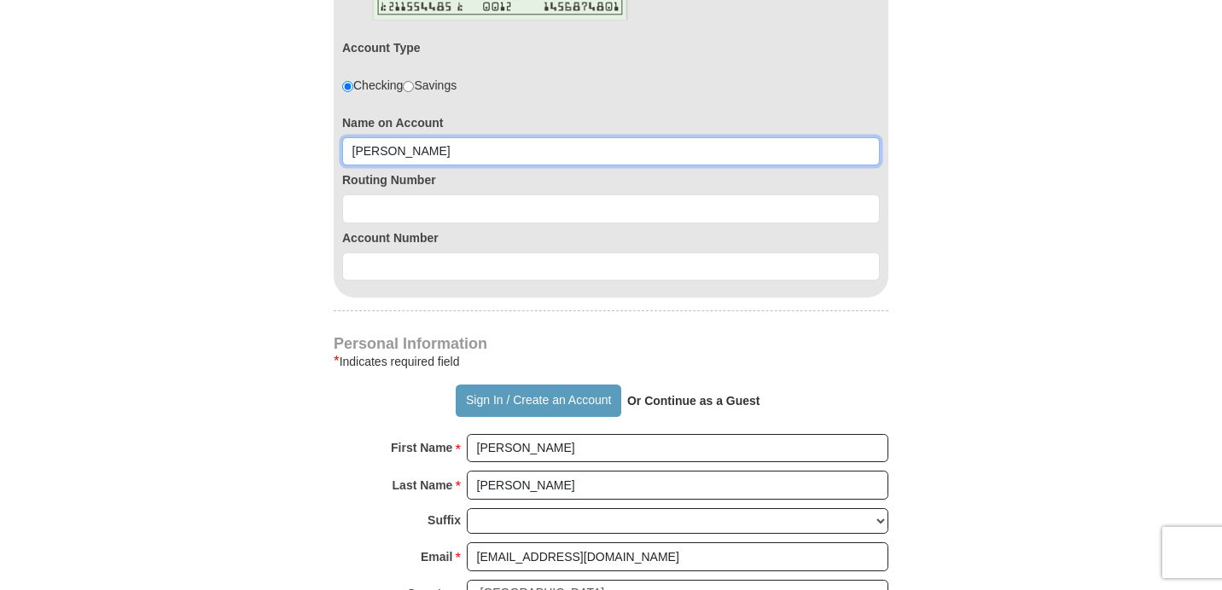
scroll to position [1357, 0]
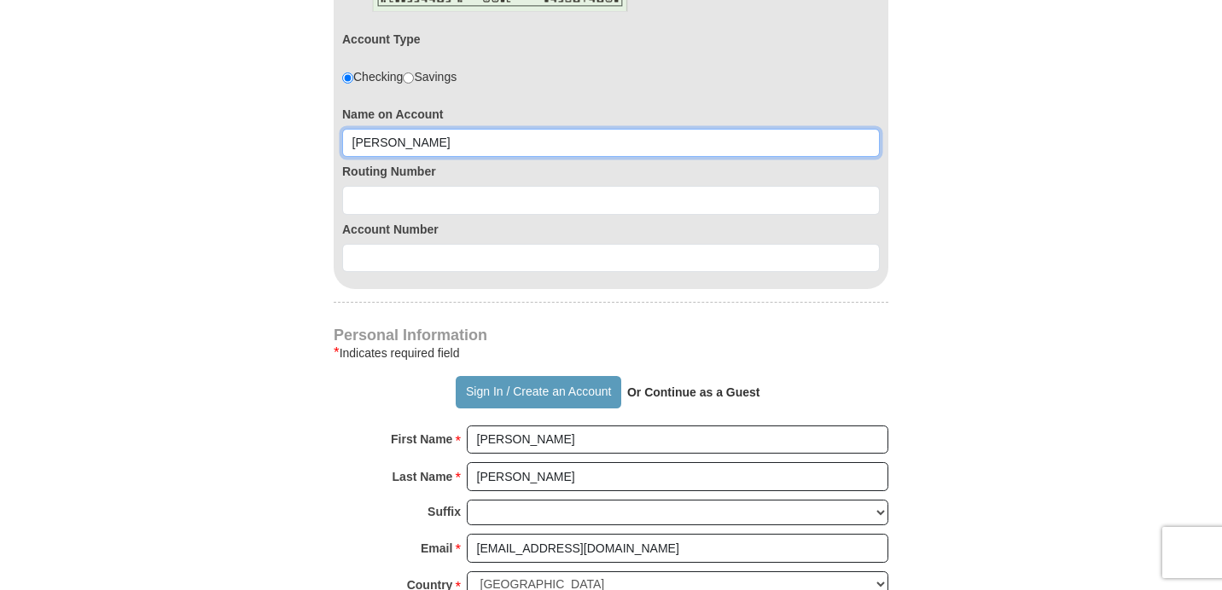
type input "Cynthia L Benton"
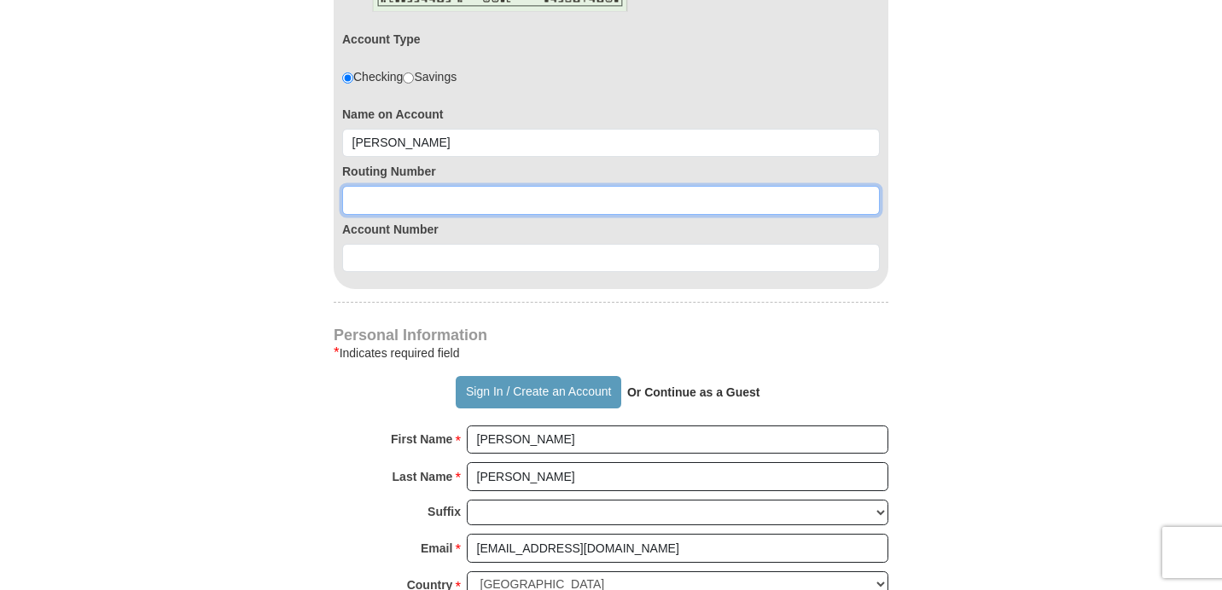
click at [430, 186] on input at bounding box center [610, 200] width 537 height 29
type input "111900659"
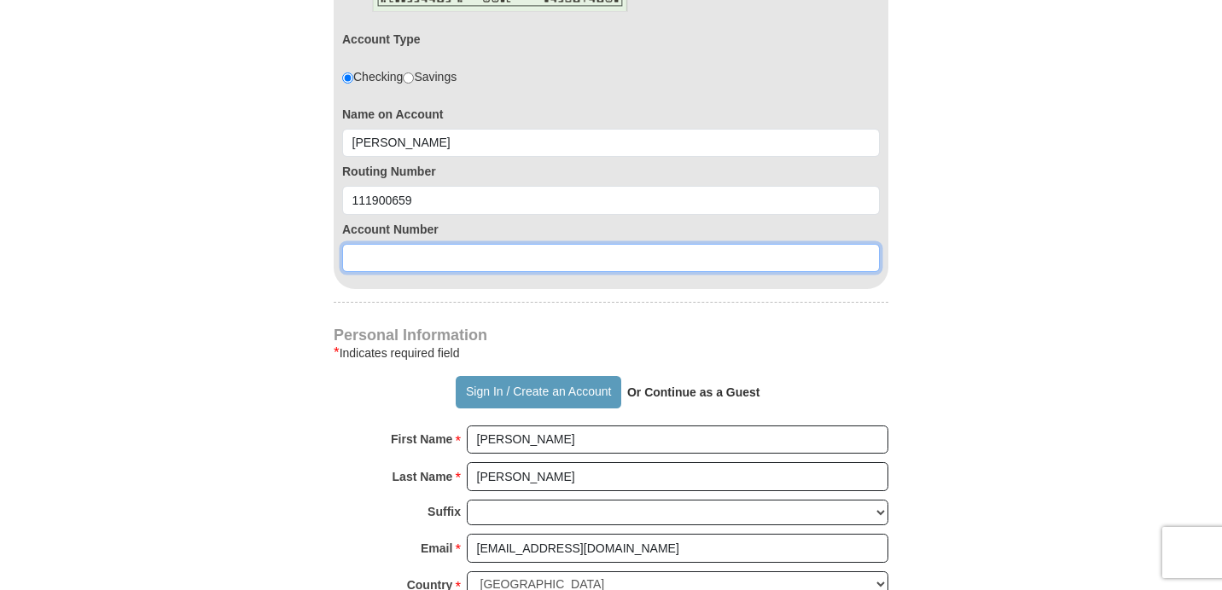
click at [363, 244] on input at bounding box center [610, 258] width 537 height 29
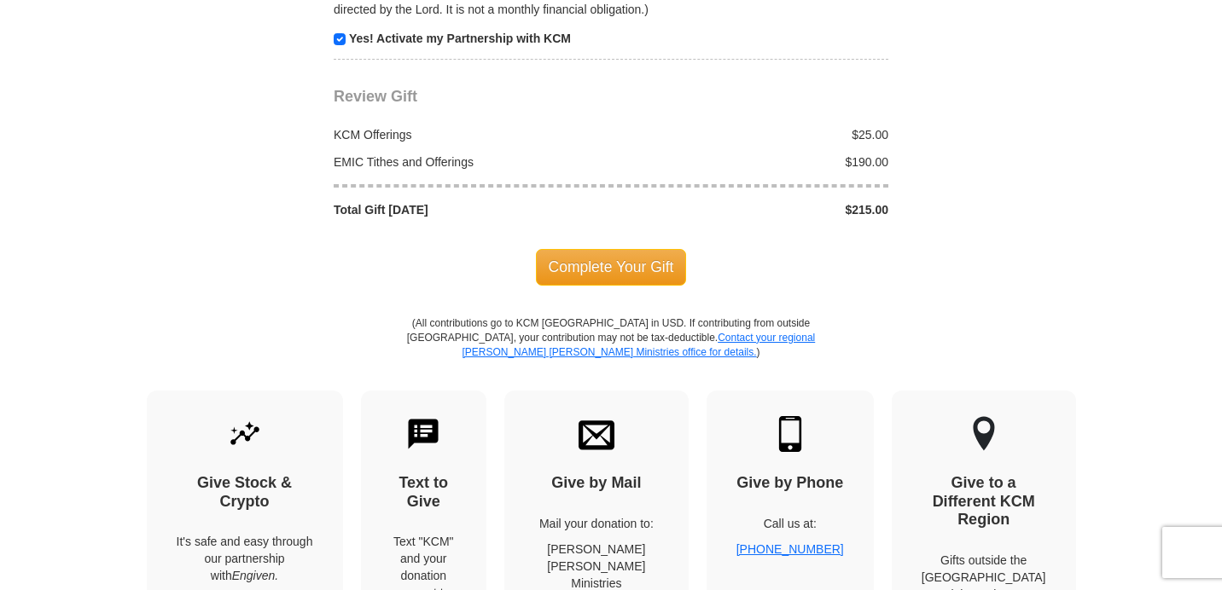
scroll to position [2298, 0]
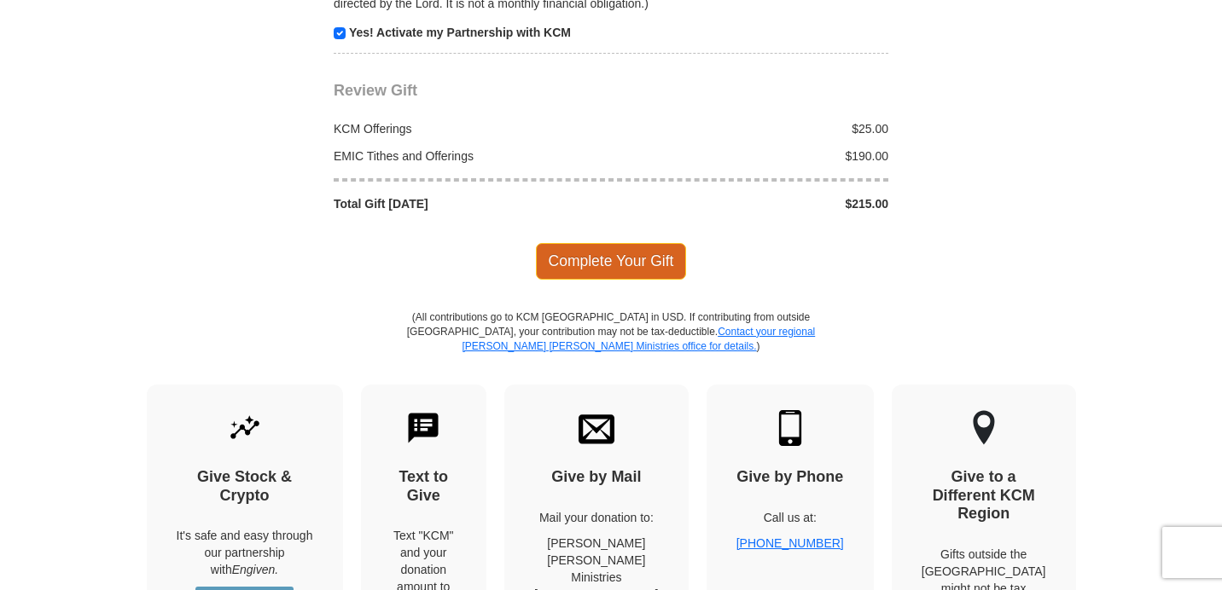
type input "7597025282"
click at [580, 243] on span "Complete Your Gift" at bounding box center [611, 261] width 151 height 36
